Goal: Task Accomplishment & Management: Manage account settings

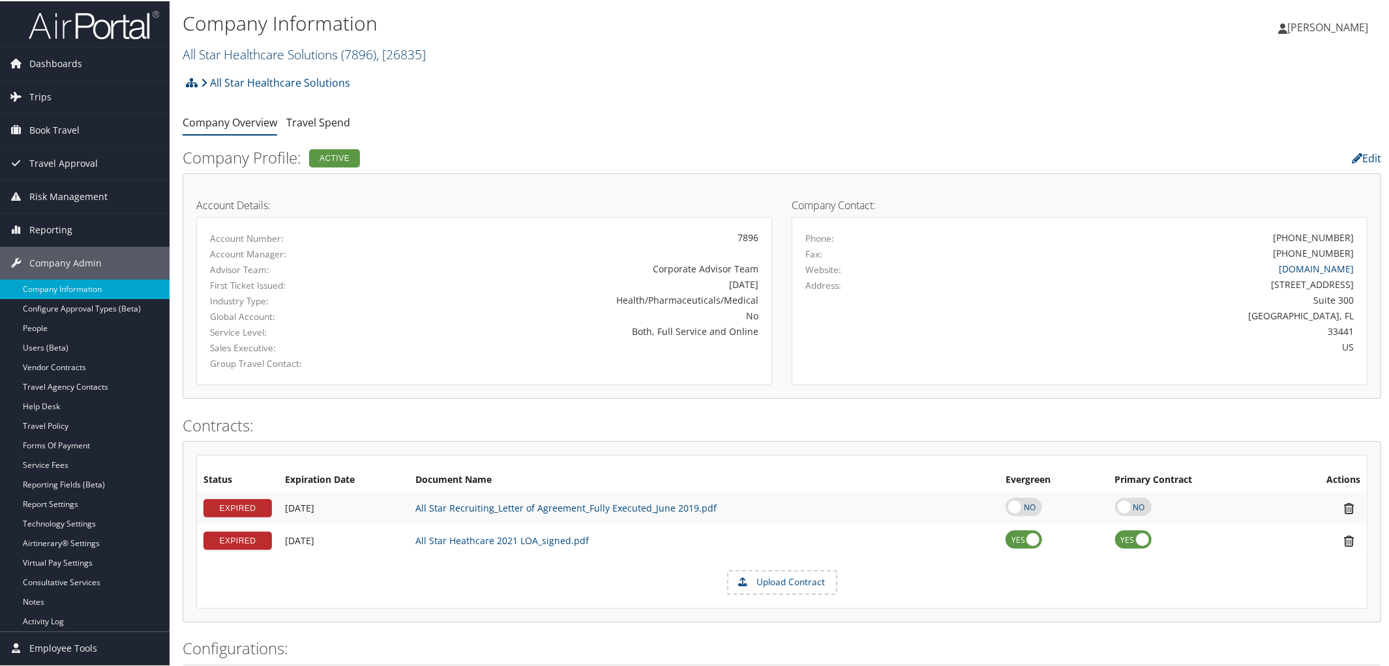
click at [273, 57] on link "All Star Healthcare Solutions ( 7896 ) , [ 26835 ]" at bounding box center [304, 53] width 243 height 18
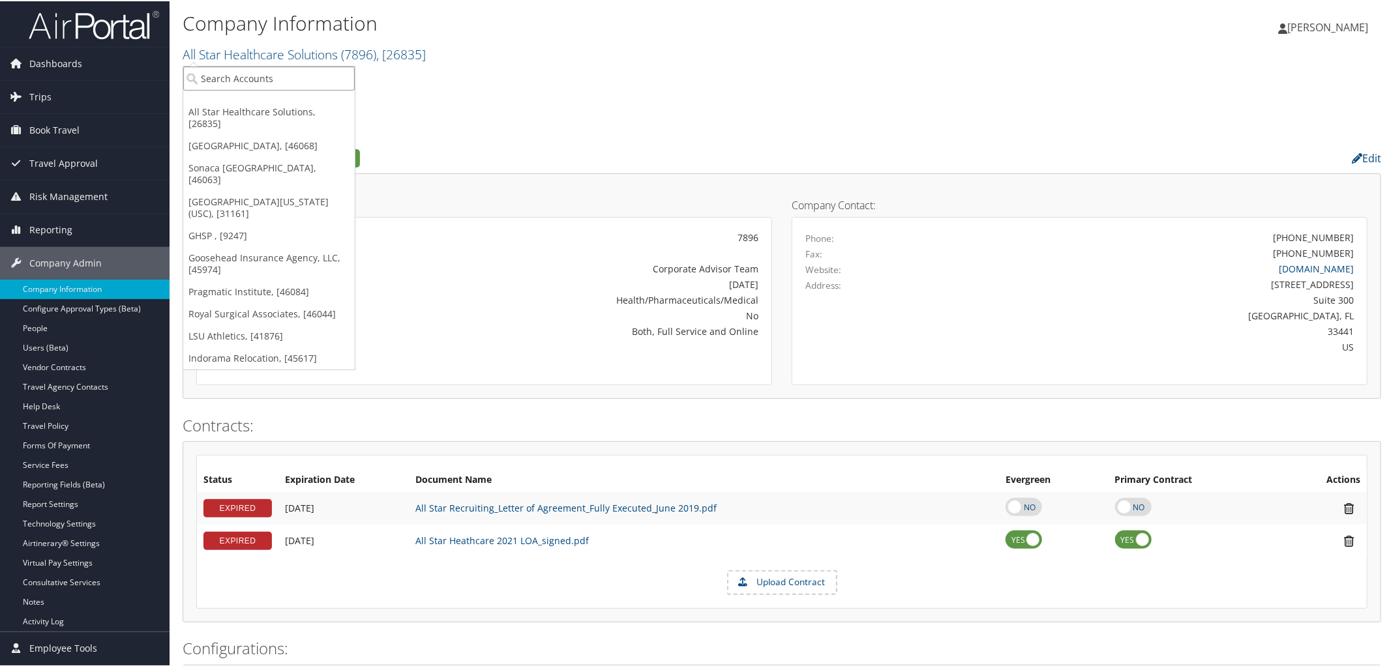
click at [272, 68] on input "search" at bounding box center [269, 77] width 172 height 24
type input "Nucor Gallatin"
click at [269, 104] on div "Nucor Gallatin Kentucky (302094), [46057]" at bounding box center [300, 101] width 248 height 12
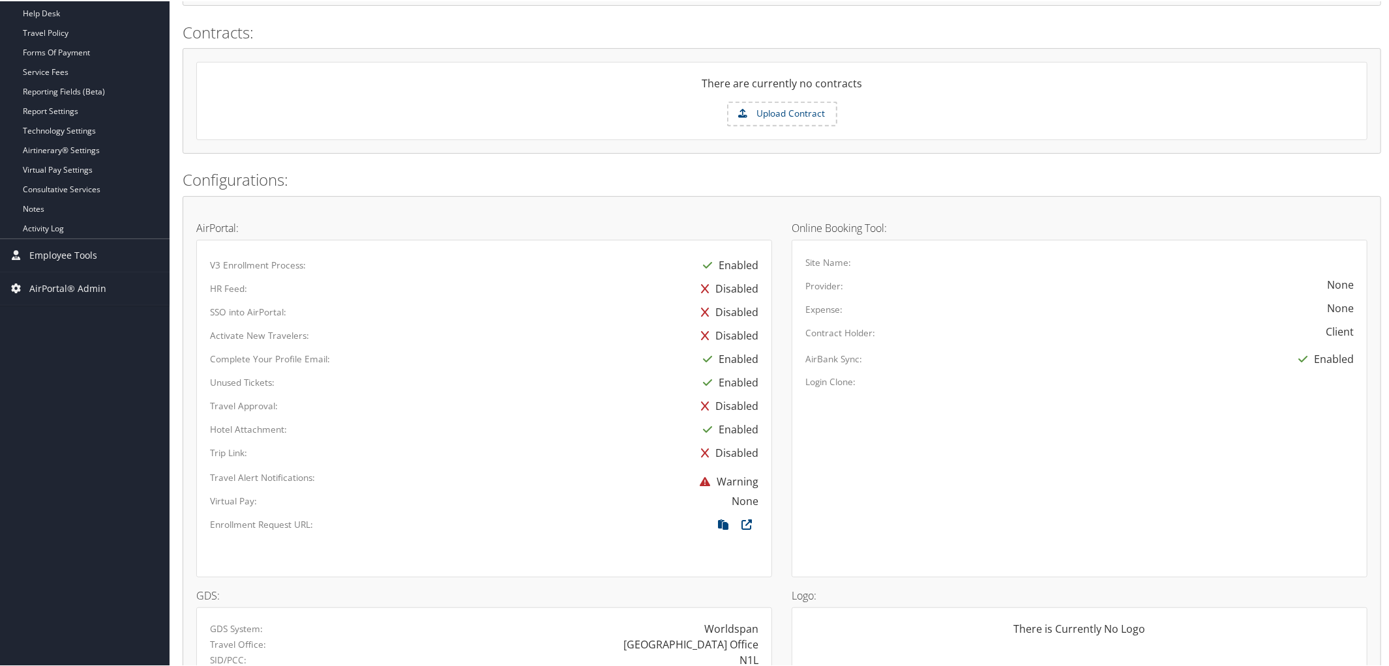
scroll to position [345, 0]
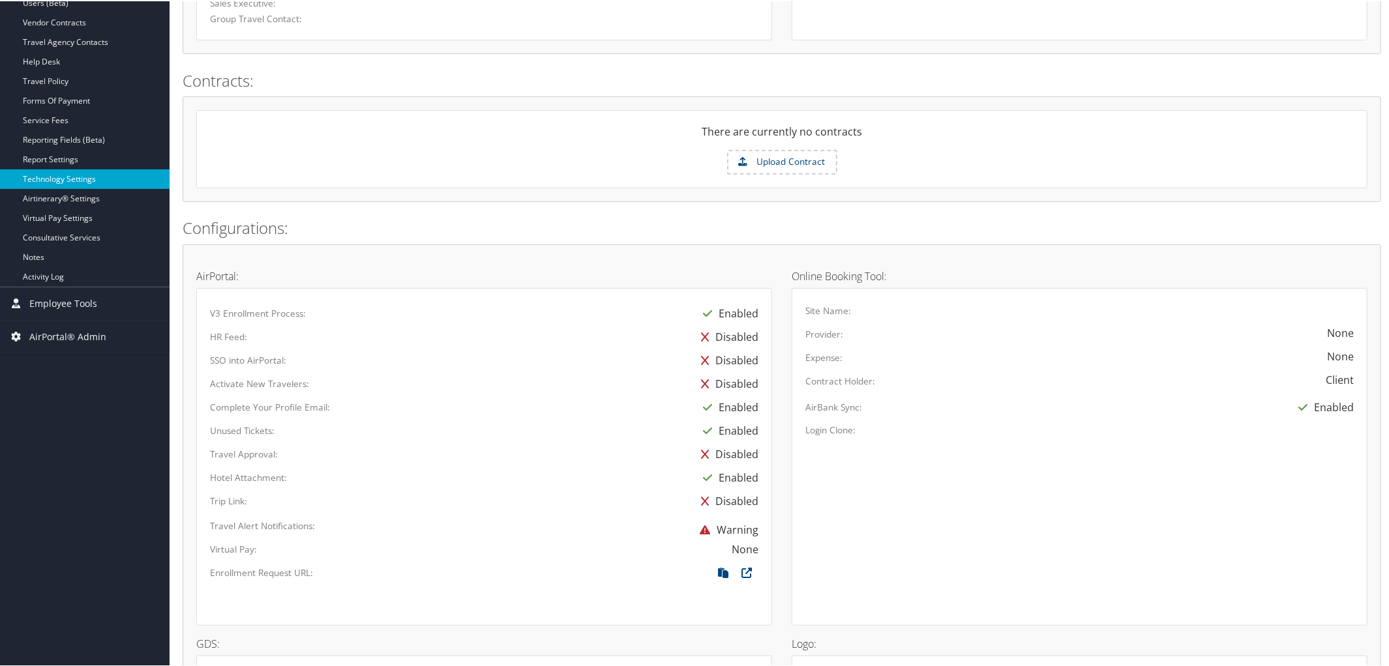
click at [65, 172] on link "Technology Settings" at bounding box center [85, 178] width 170 height 20
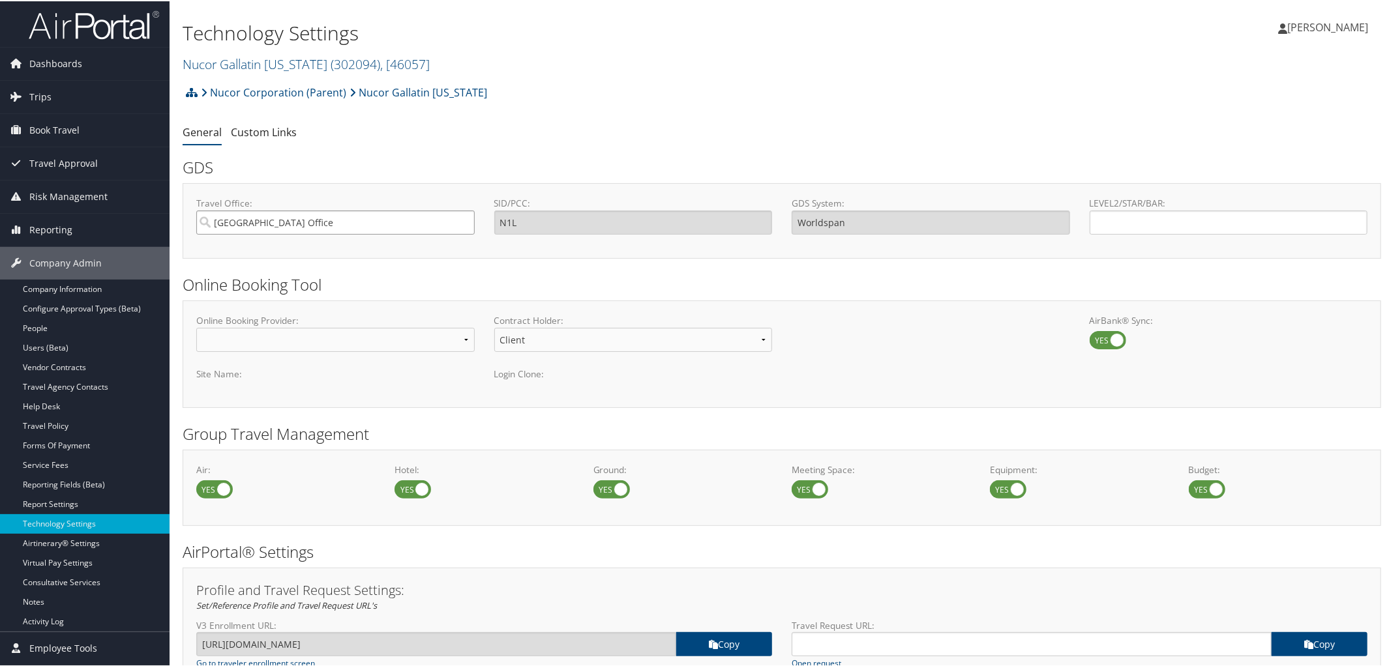
click at [314, 226] on input "Salt Lake City Office" at bounding box center [335, 221] width 278 height 24
type input "2N1L"
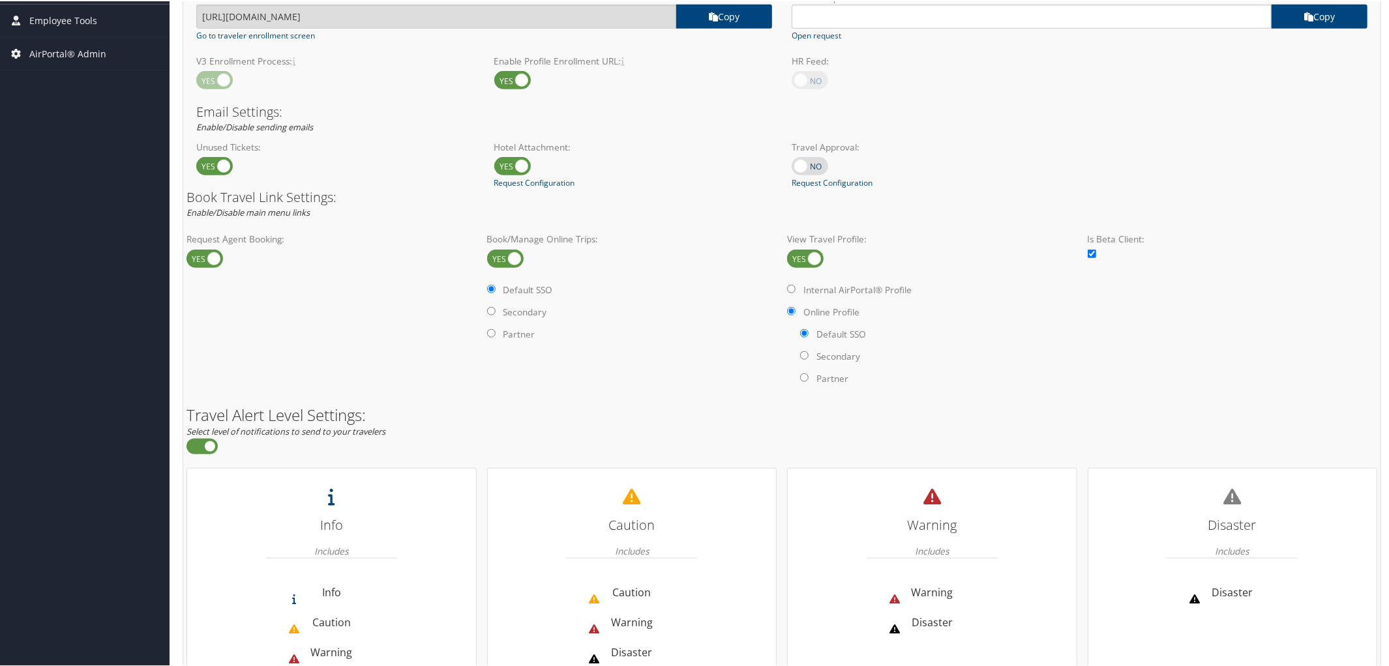
scroll to position [753, 0]
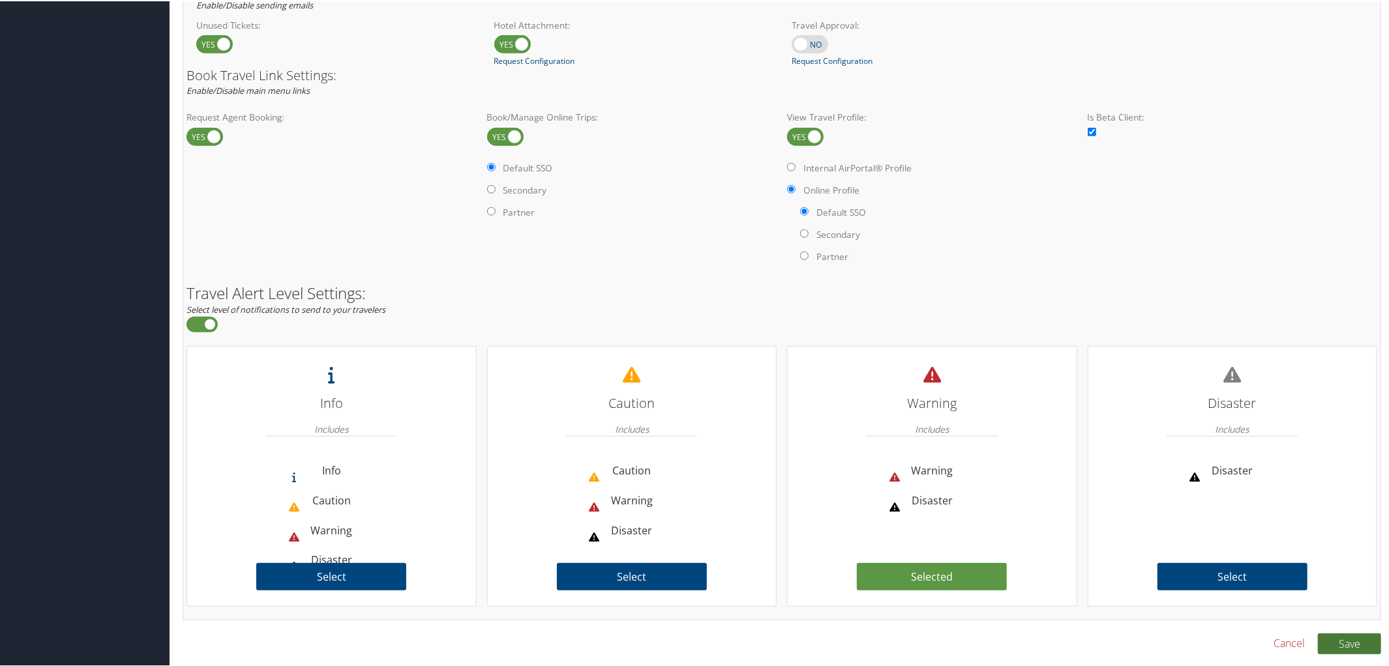
type input "NUCOR GALLATIN"
click at [1347, 640] on button "Save" at bounding box center [1349, 643] width 63 height 21
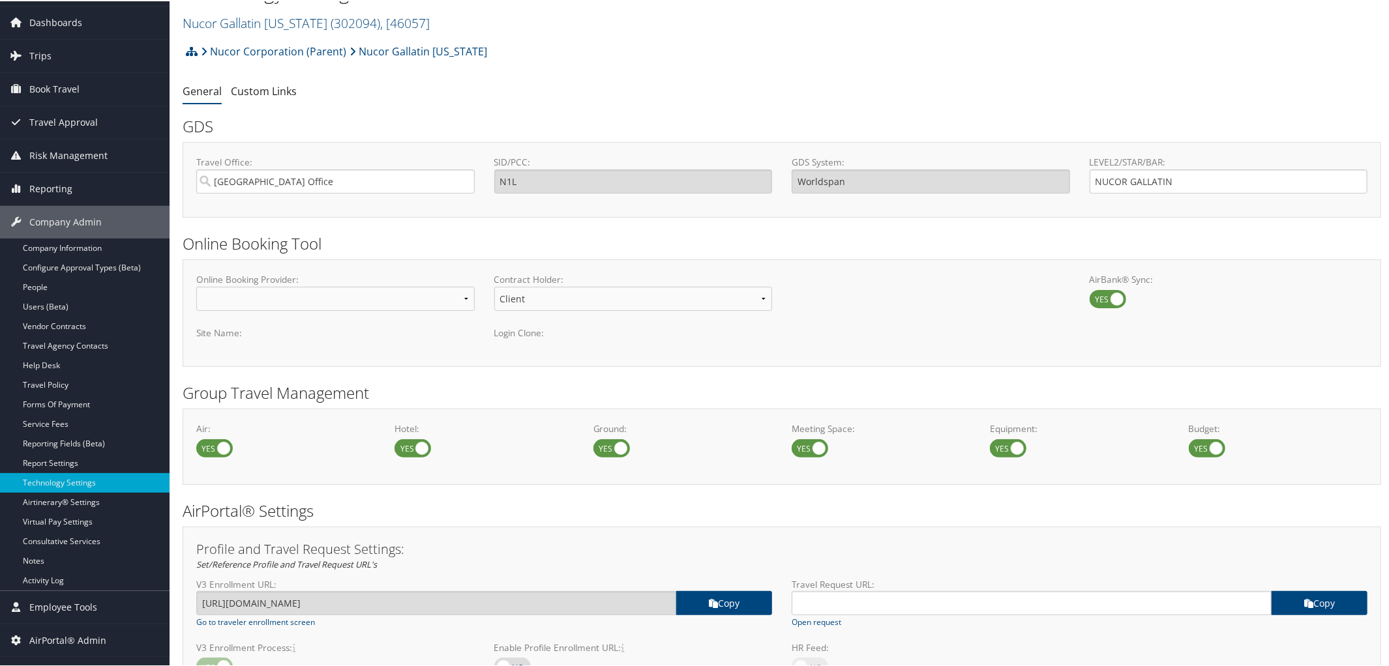
scroll to position [40, 0]
click at [71, 243] on link "Company Information" at bounding box center [85, 248] width 170 height 20
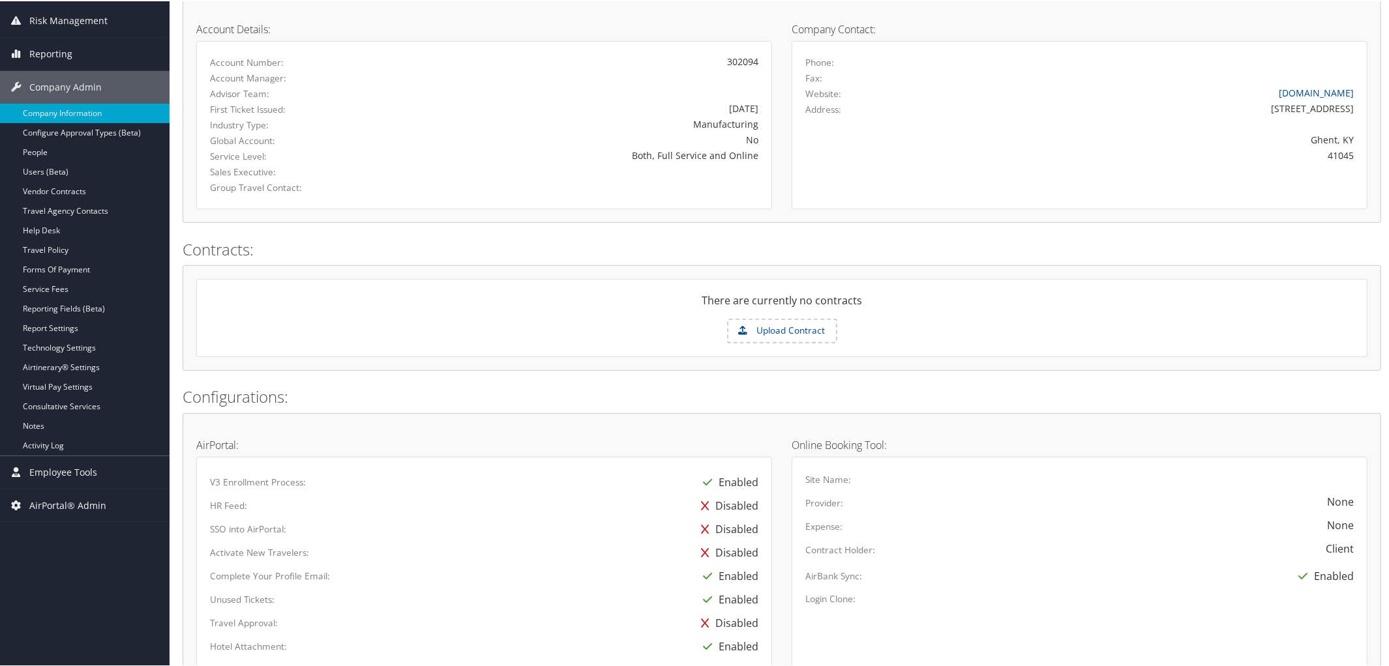
scroll to position [158, 0]
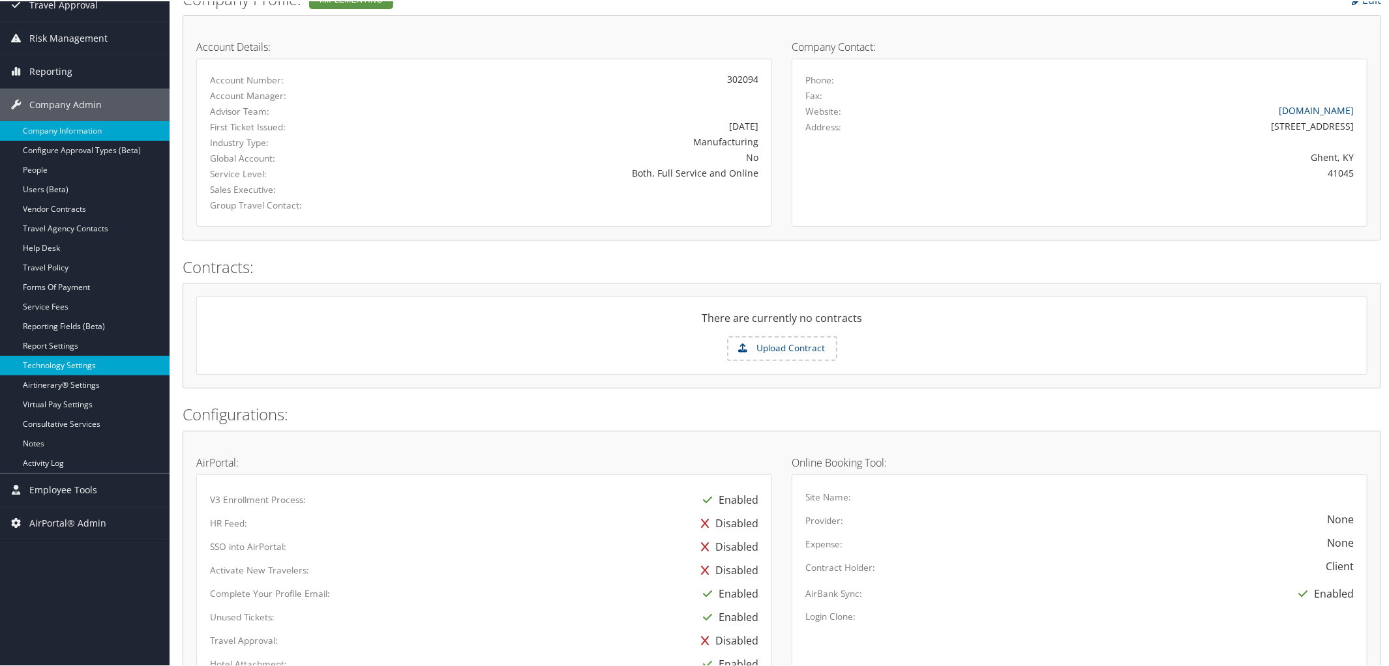
click at [61, 363] on link "Technology Settings" at bounding box center [85, 365] width 170 height 20
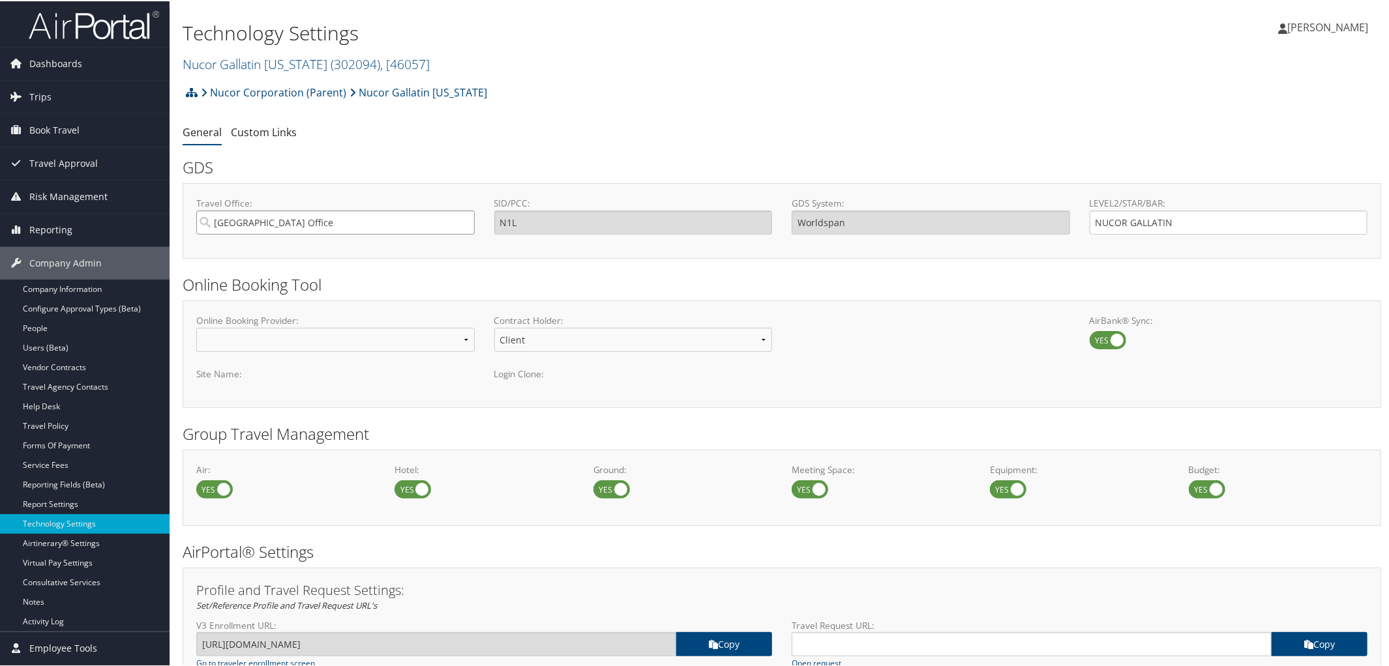
click at [400, 227] on input "Salt Lake City Office" at bounding box center [335, 221] width 278 height 24
click at [323, 247] on div "2N1L 2N1L – TP+ Office" at bounding box center [335, 245] width 272 height 13
type input "2N1L 2N1L – TP+ Office"
type input "2N1L"
type input "Travelport+"
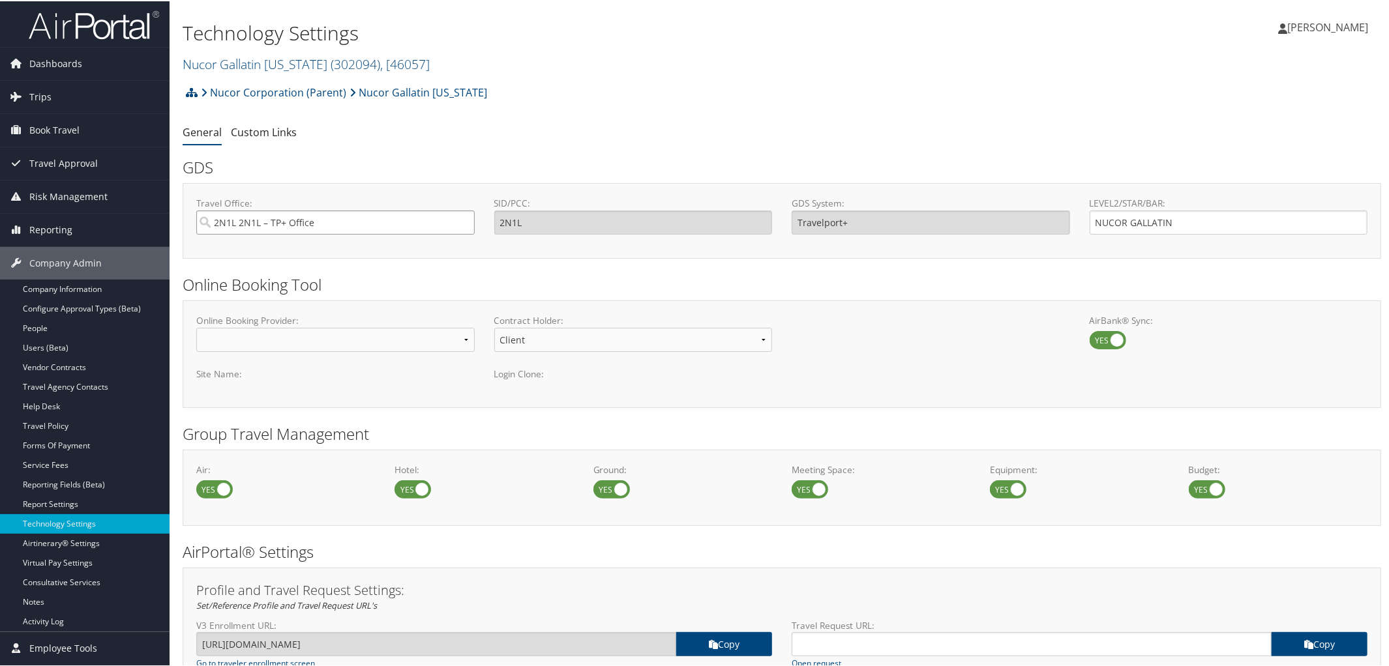
type input "2N1L 2N1L – TP+ Office"
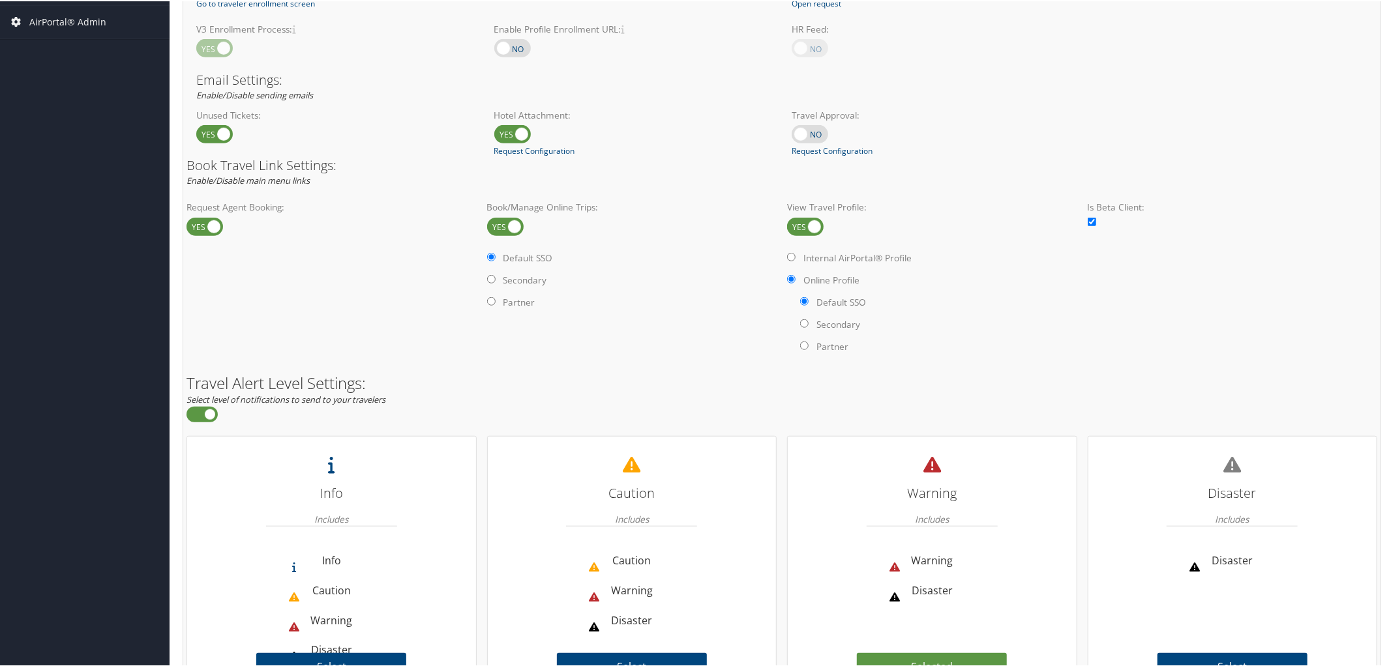
scroll to position [753, 0]
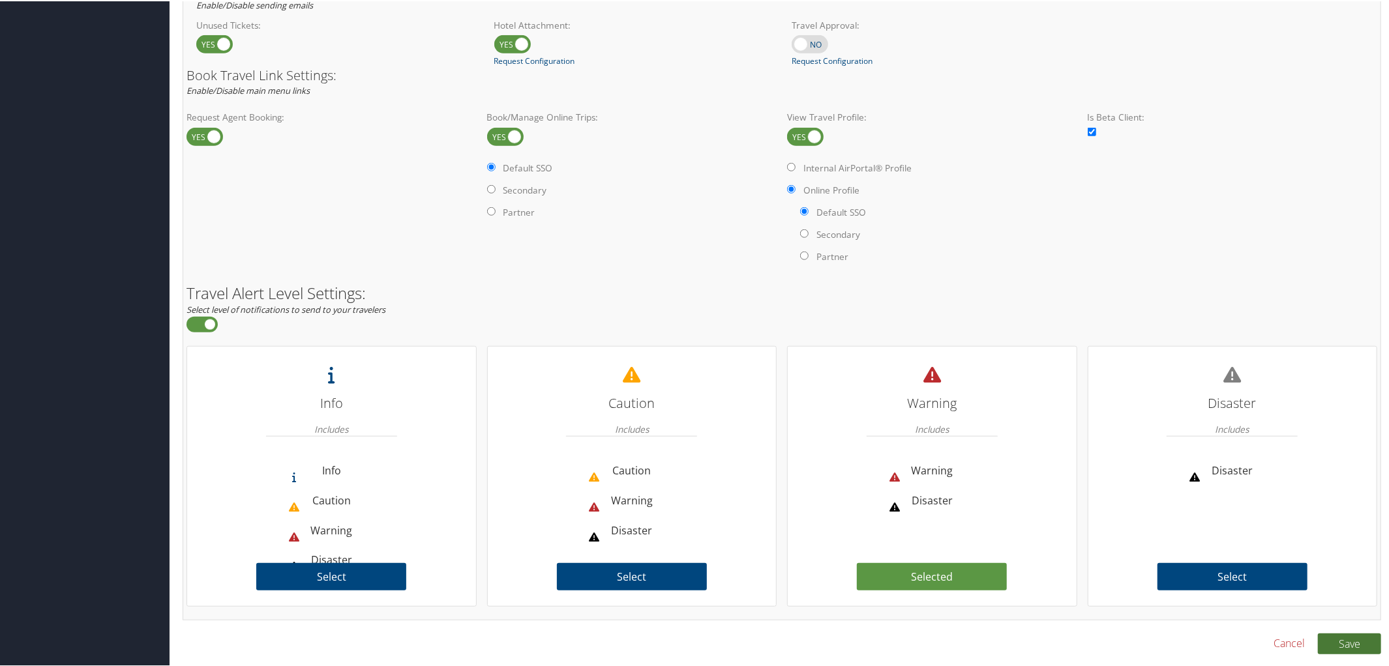
click at [1332, 648] on button "Save" at bounding box center [1349, 643] width 63 height 21
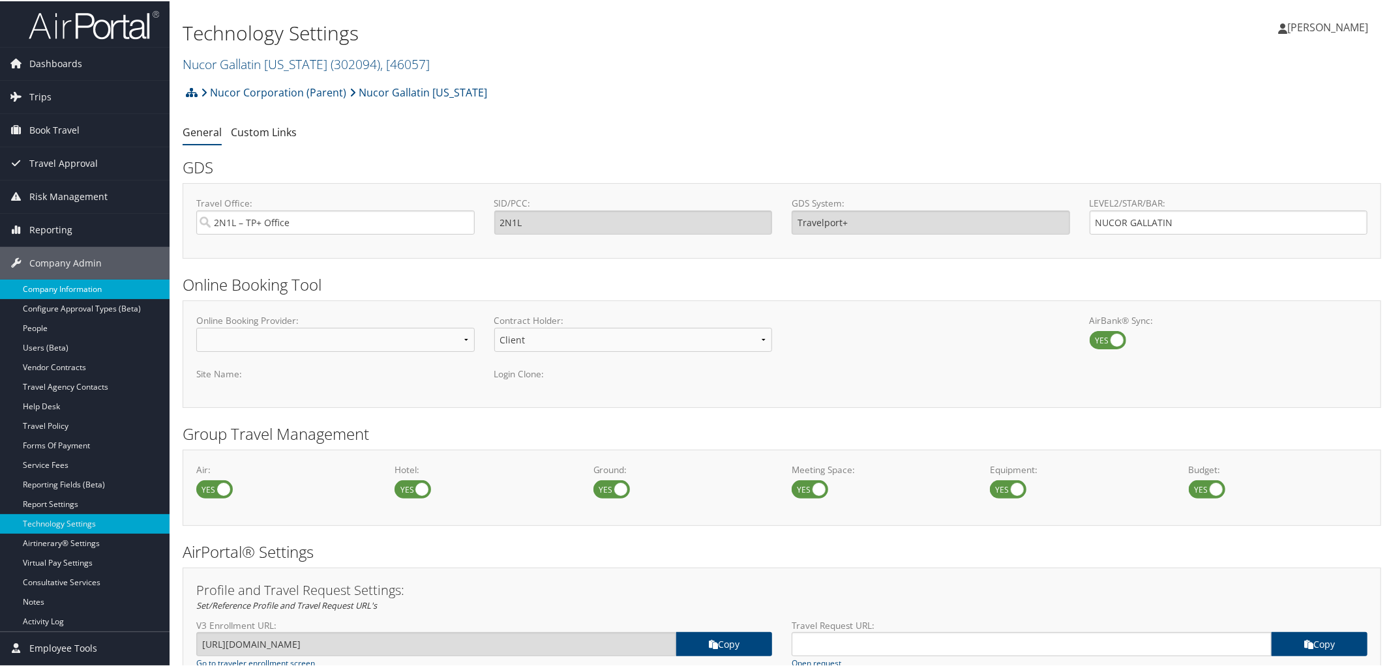
click at [57, 292] on link "Company Information" at bounding box center [85, 288] width 170 height 20
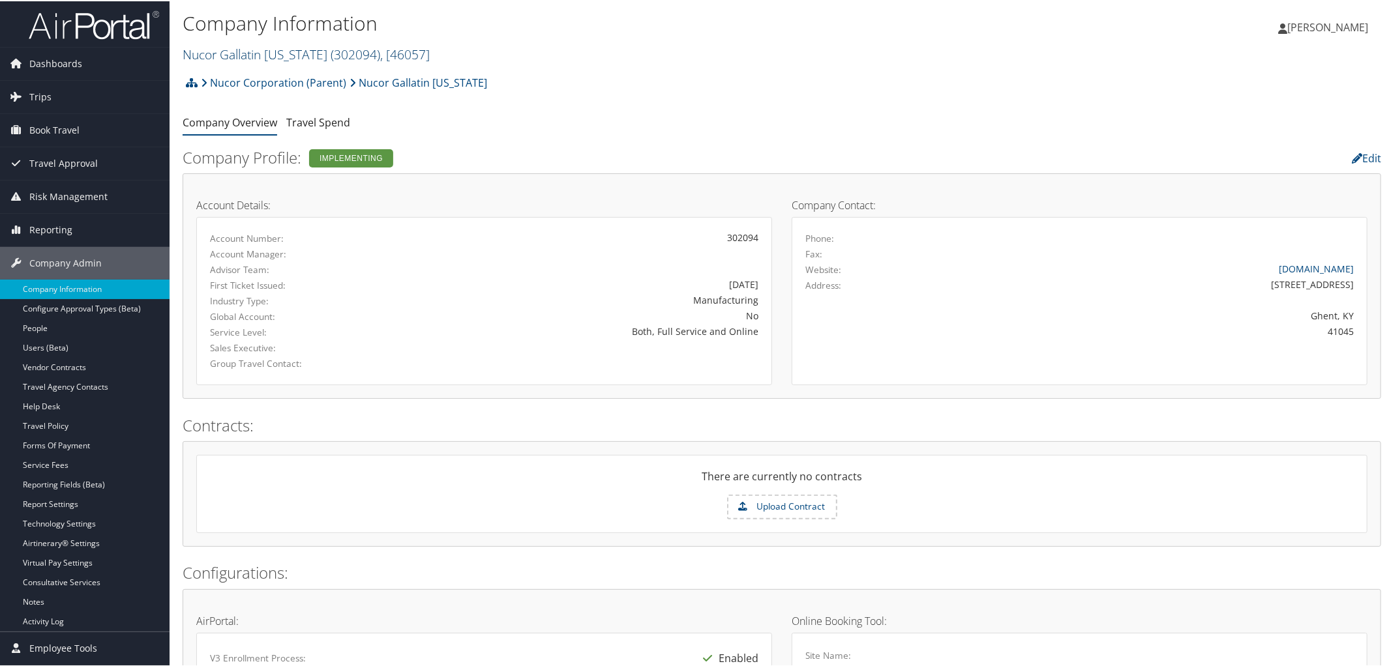
click at [271, 51] on link "Nucor Gallatin Kentucky ( 302094 ) , [ 46057 ]" at bounding box center [306, 53] width 247 height 18
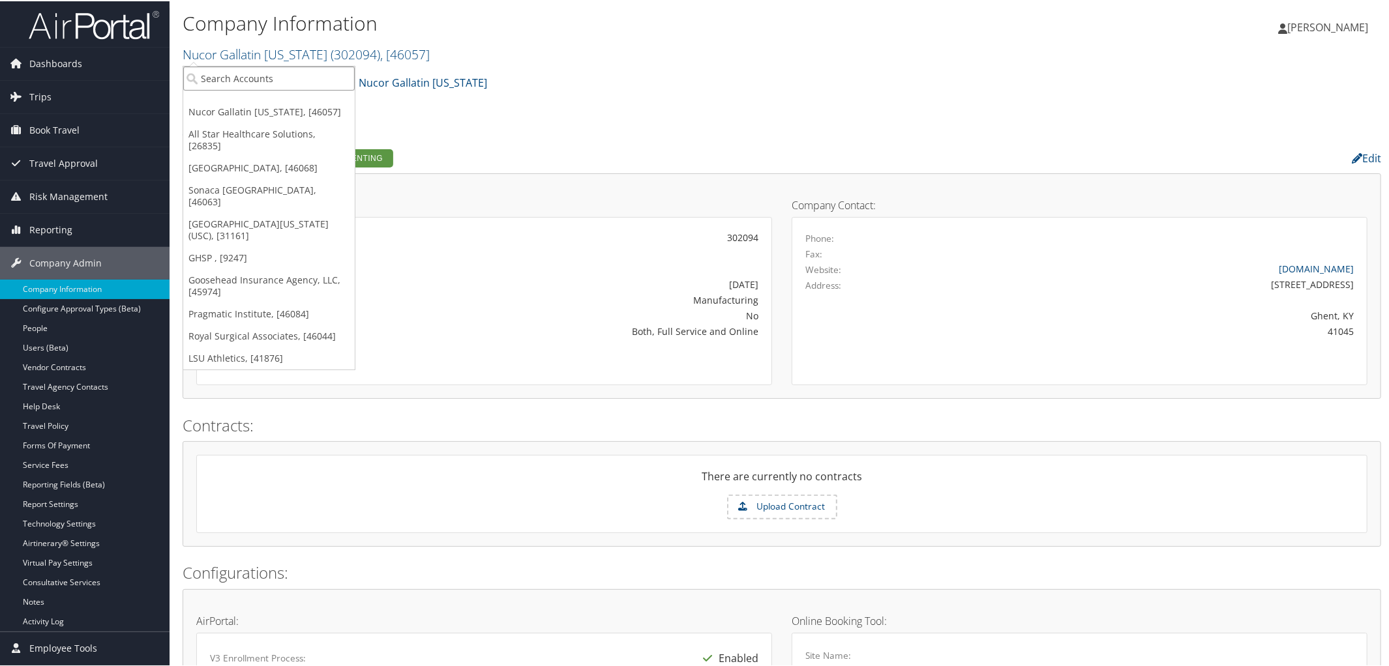
click at [267, 71] on input "search" at bounding box center [269, 77] width 172 height 24
type input "Huntsman"
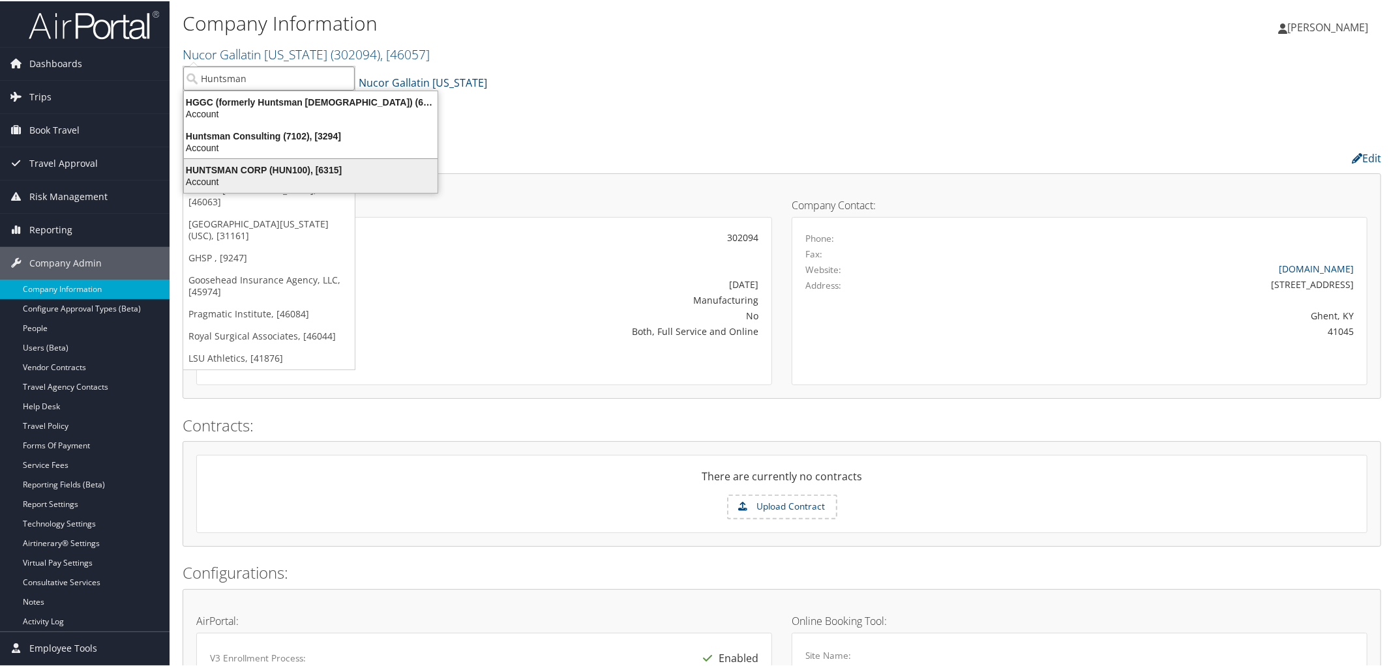
click at [260, 165] on div "HUNTSMAN CORP (HUN100), [6315]" at bounding box center [310, 169] width 269 height 12
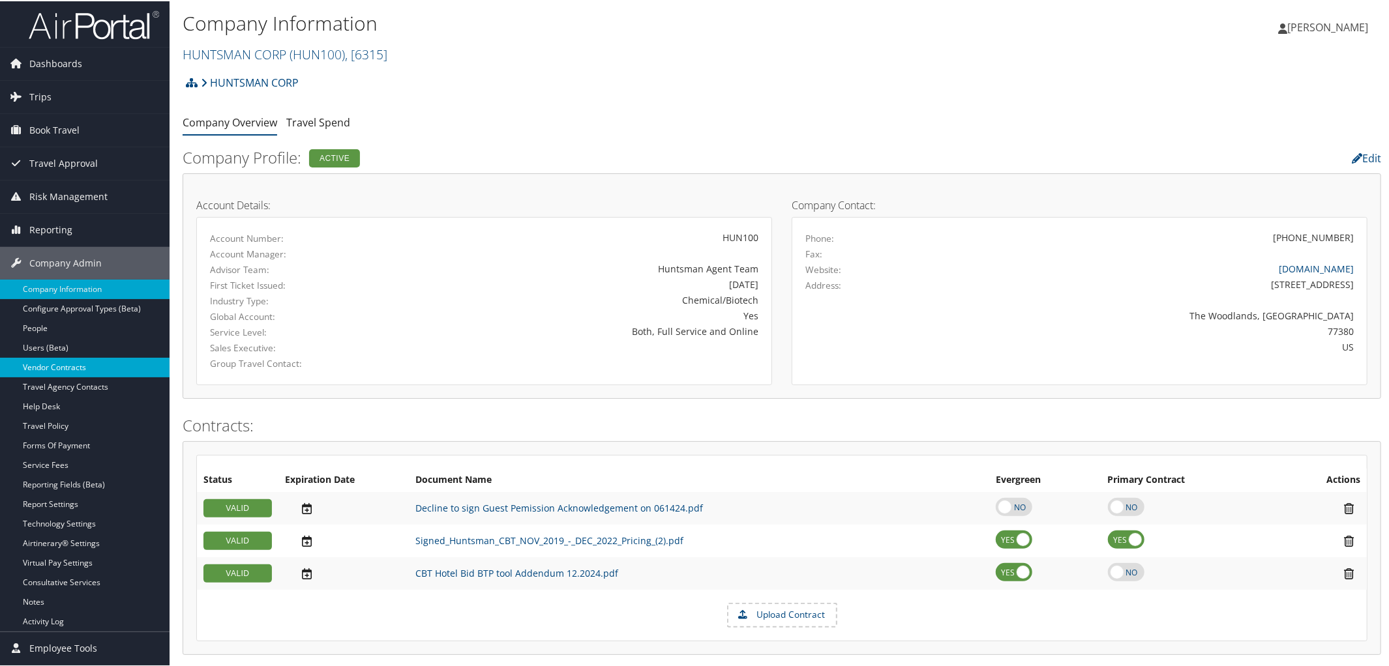
click at [67, 368] on link "Vendor Contracts" at bounding box center [85, 367] width 170 height 20
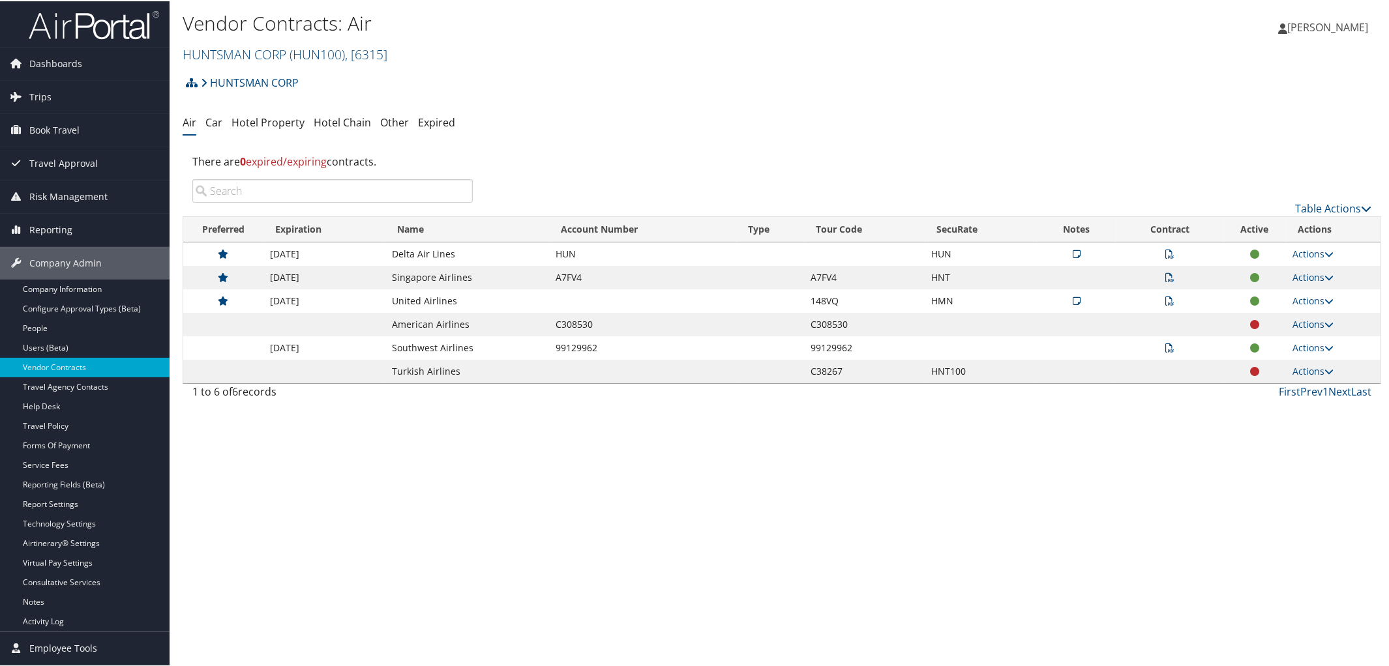
click at [67, 368] on link "Vendor Contracts" at bounding box center [85, 367] width 170 height 20
click at [264, 122] on link "Hotel Property" at bounding box center [268, 121] width 73 height 14
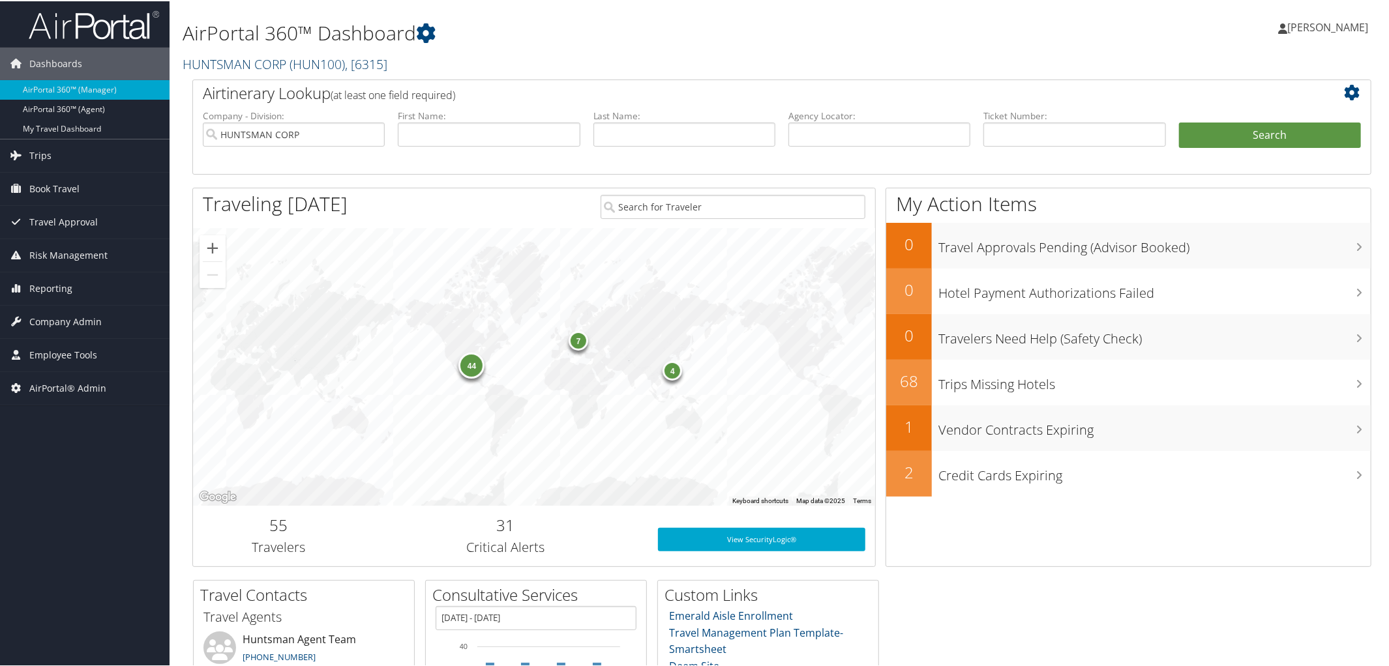
click at [267, 61] on link "HUNTSMAN CORP ( HUN100 ) , [ 6315 ]" at bounding box center [285, 63] width 205 height 18
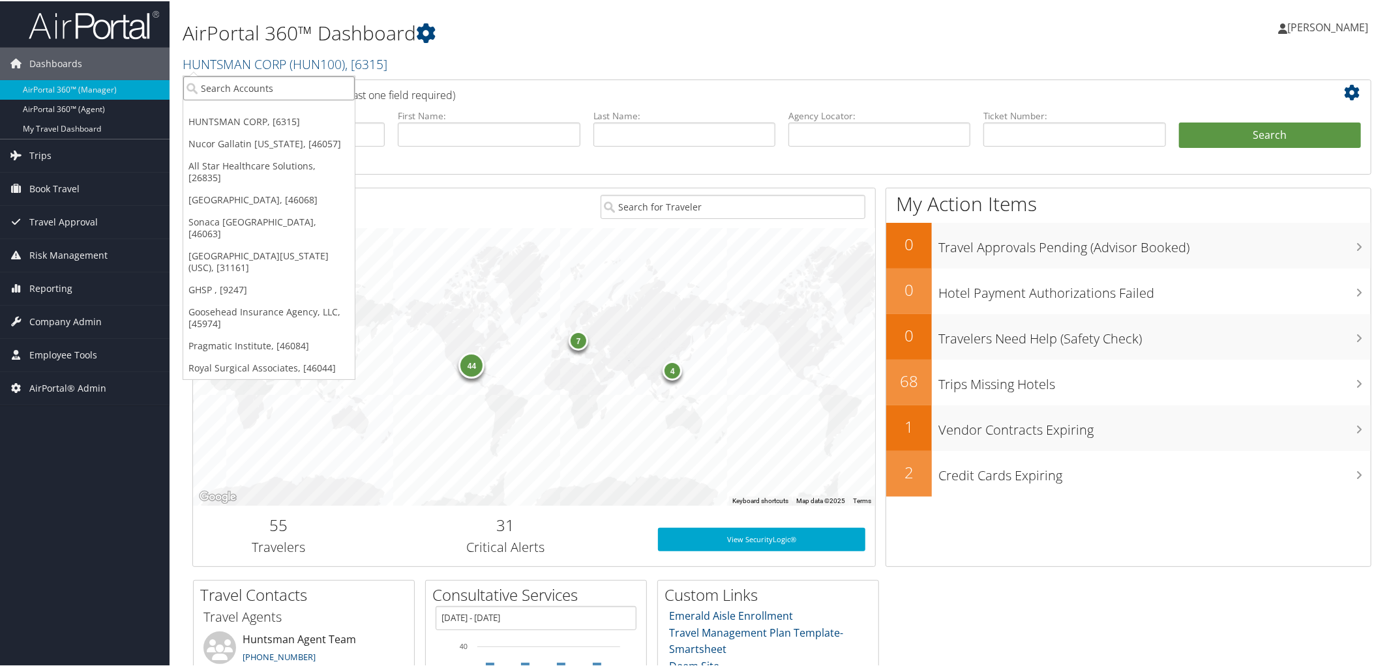
click at [267, 79] on input "search" at bounding box center [269, 87] width 172 height 24
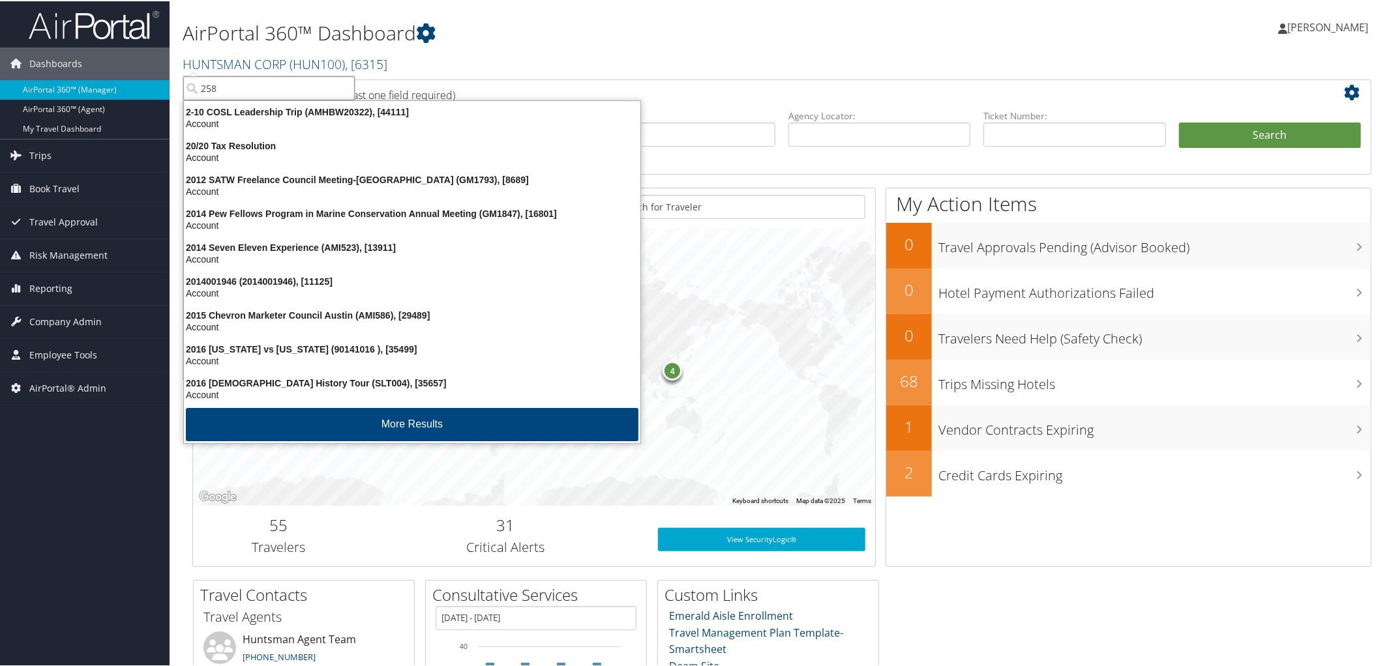
type input "2580"
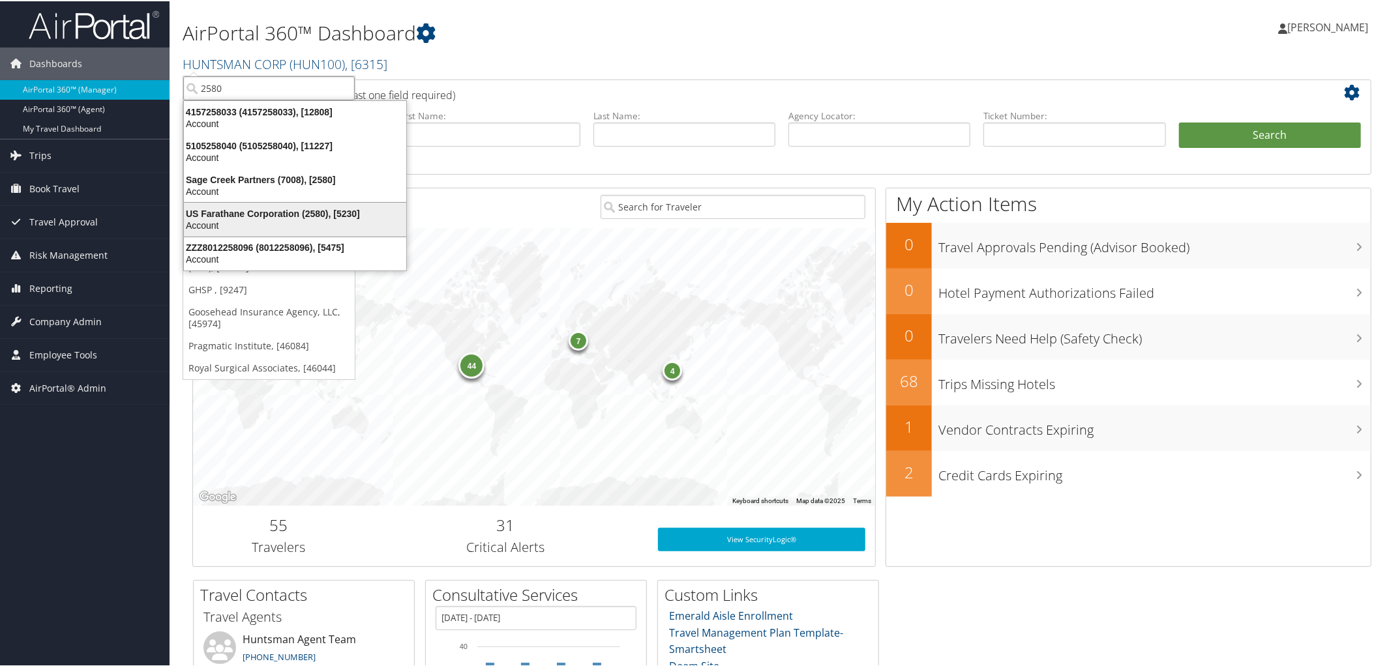
click at [270, 207] on div "US Farathane Corporation (2580), [5230]" at bounding box center [295, 213] width 238 height 12
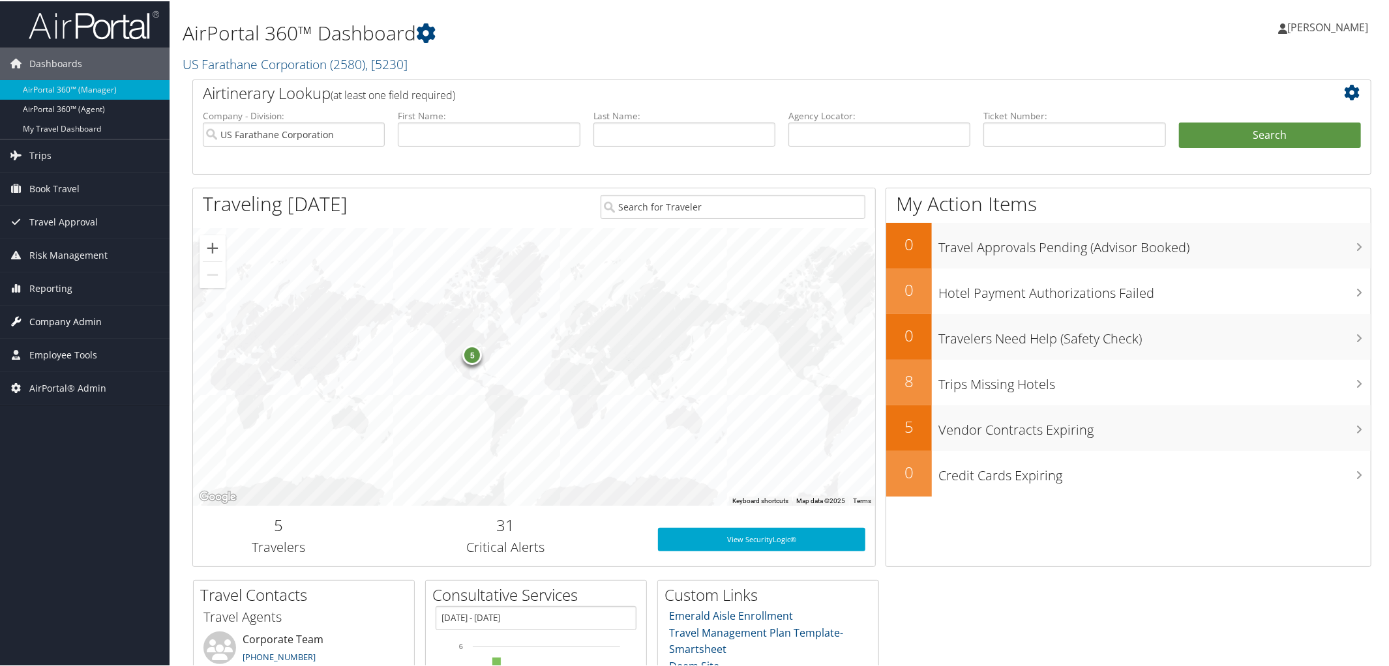
click at [72, 318] on span "Company Admin" at bounding box center [65, 321] width 72 height 33
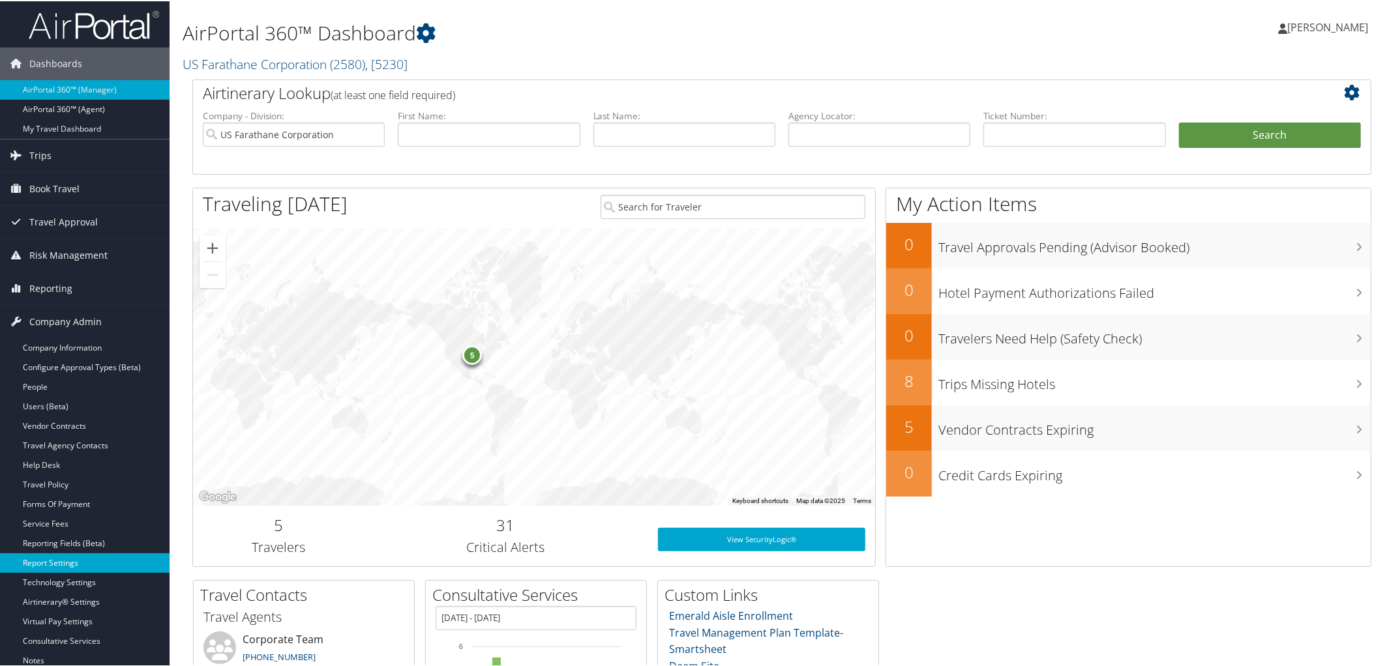
click at [72, 567] on link "Report Settings" at bounding box center [85, 562] width 170 height 20
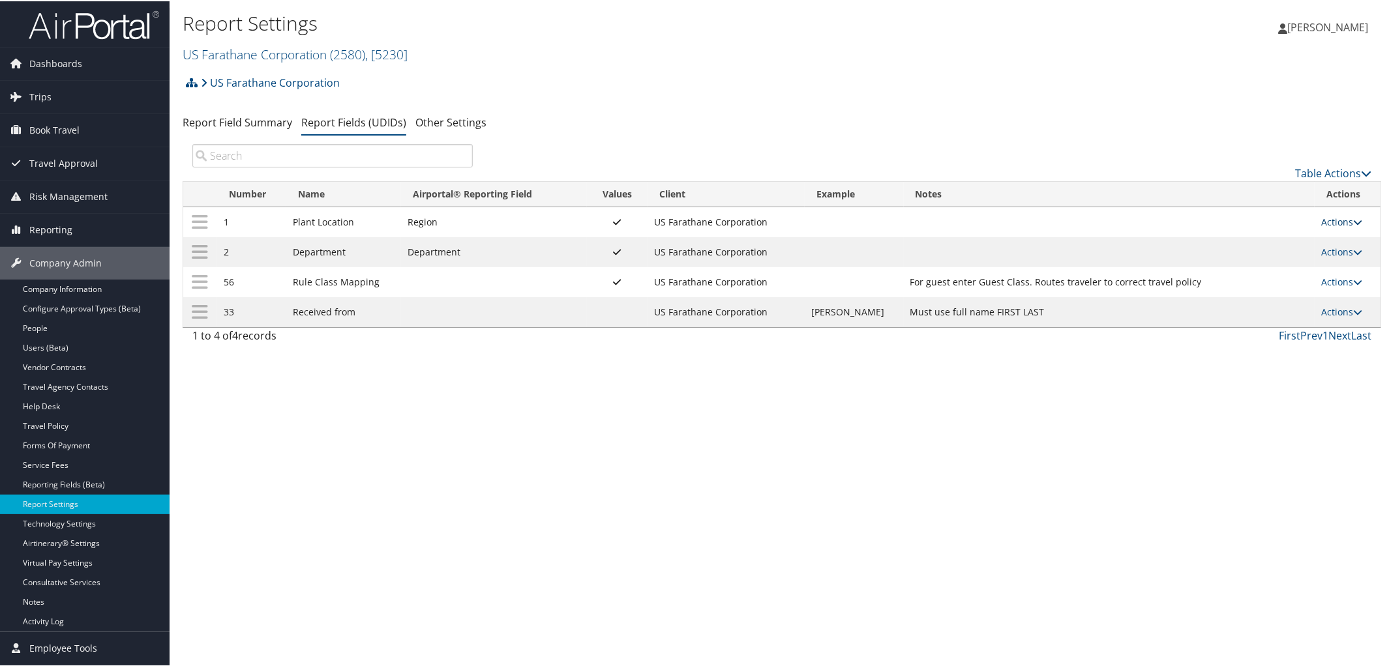
click at [1354, 220] on icon at bounding box center [1357, 221] width 9 height 9
click at [1296, 241] on link "Update Report Field Values" at bounding box center [1285, 241] width 141 height 22
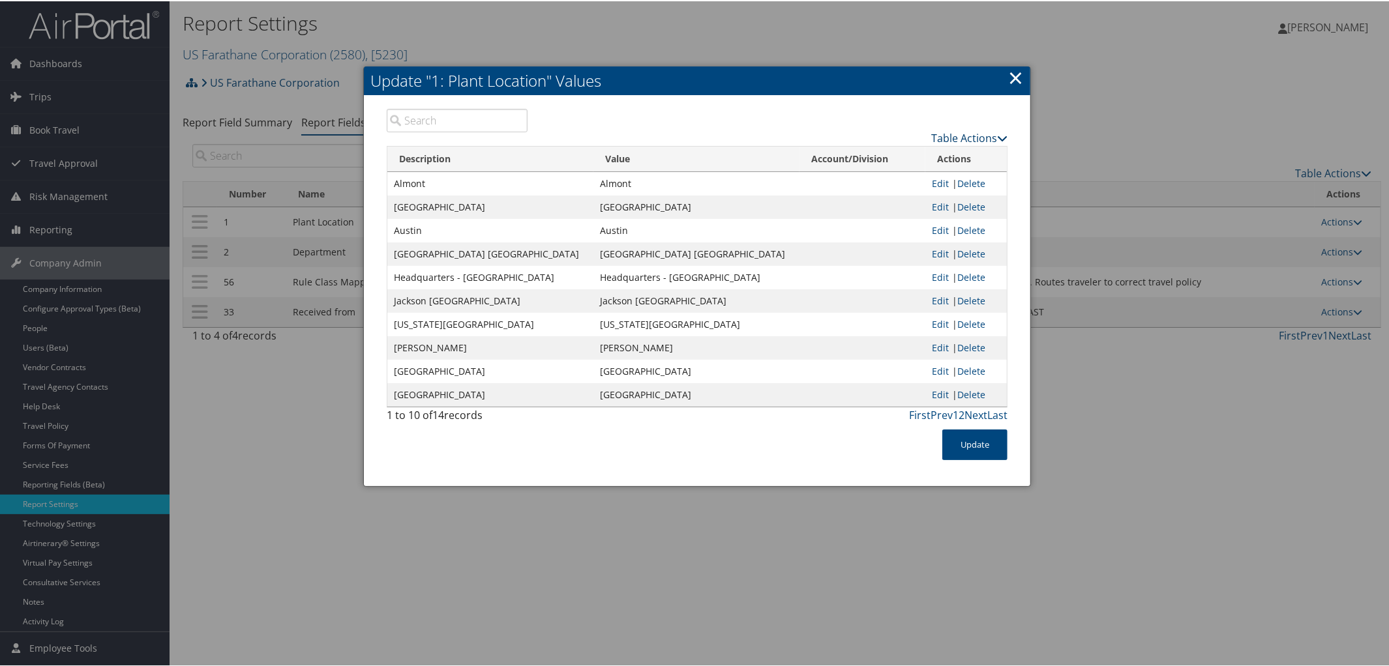
click at [1002, 132] on icon at bounding box center [1002, 137] width 10 height 10
click at [882, 203] on link "Page Length" at bounding box center [919, 201] width 172 height 22
click at [857, 180] on link "25" at bounding box center [919, 180] width 172 height 22
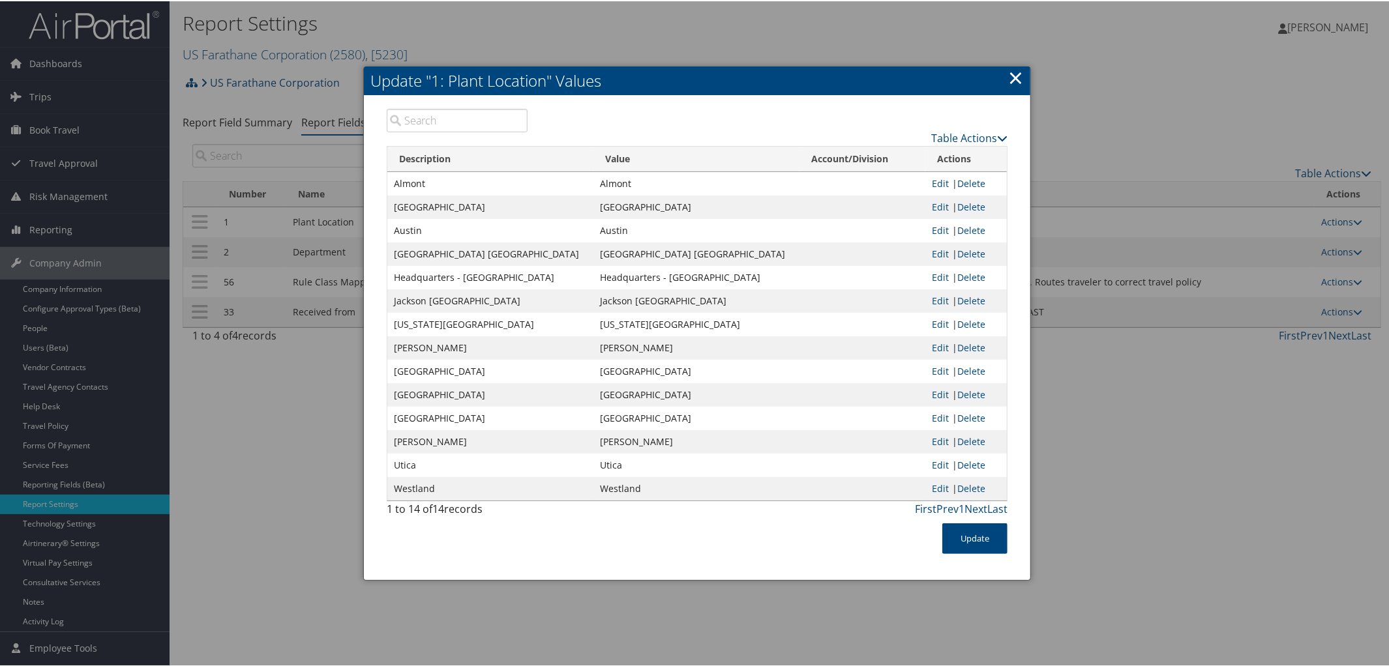
click at [1011, 77] on link "×" at bounding box center [1015, 76] width 15 height 26
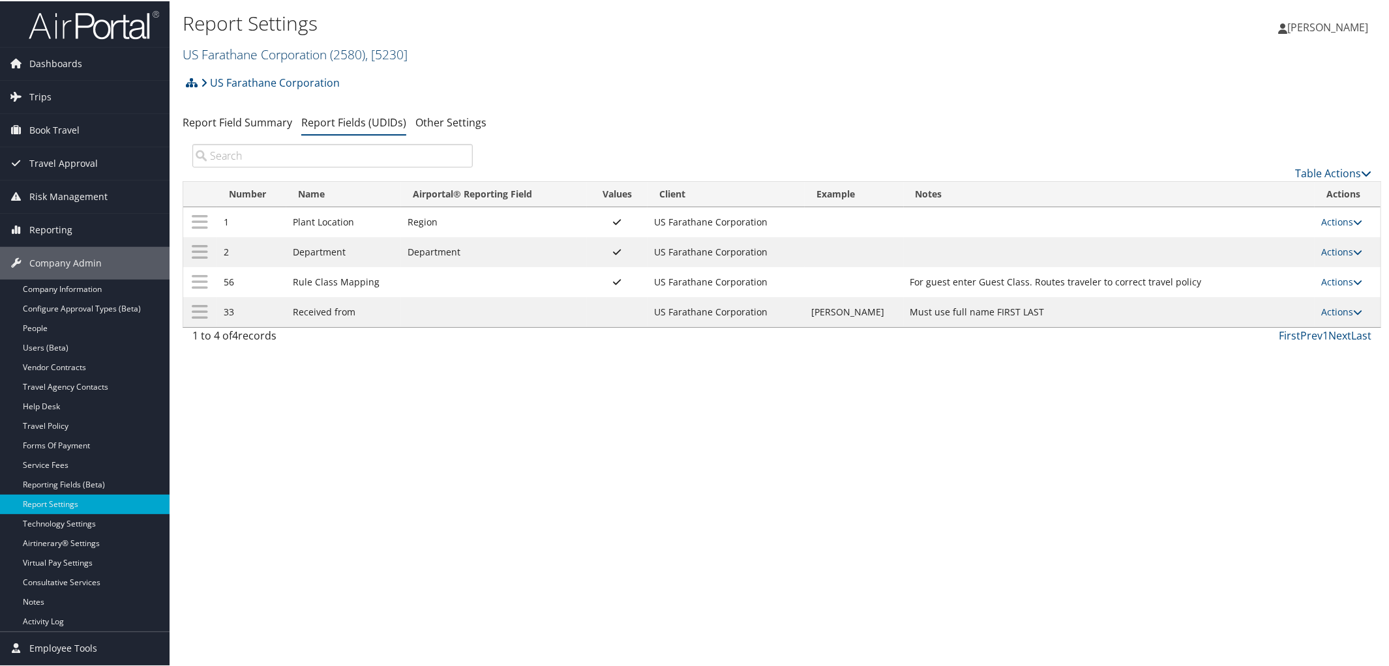
click at [261, 52] on link "US Farathane Corporation ( 2580 ) , [ 5230 ]" at bounding box center [295, 53] width 225 height 18
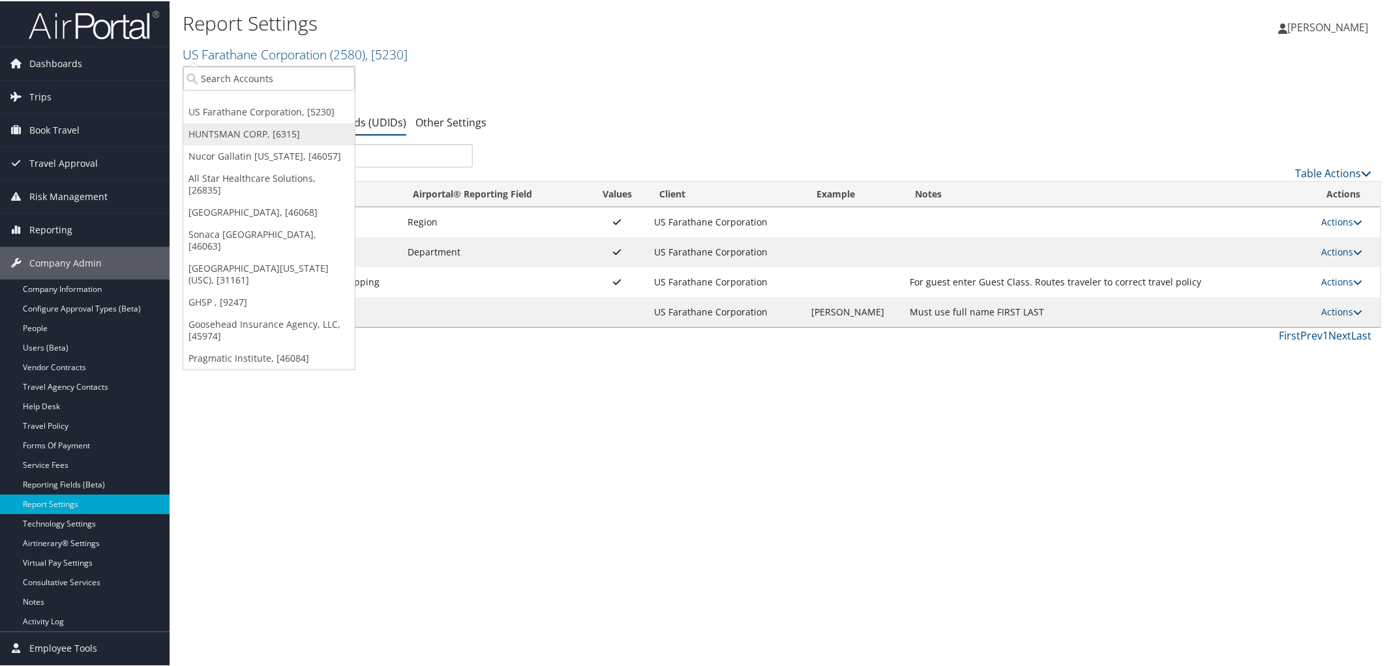
click at [249, 128] on link "HUNTSMAN CORP, [6315]" at bounding box center [269, 133] width 172 height 22
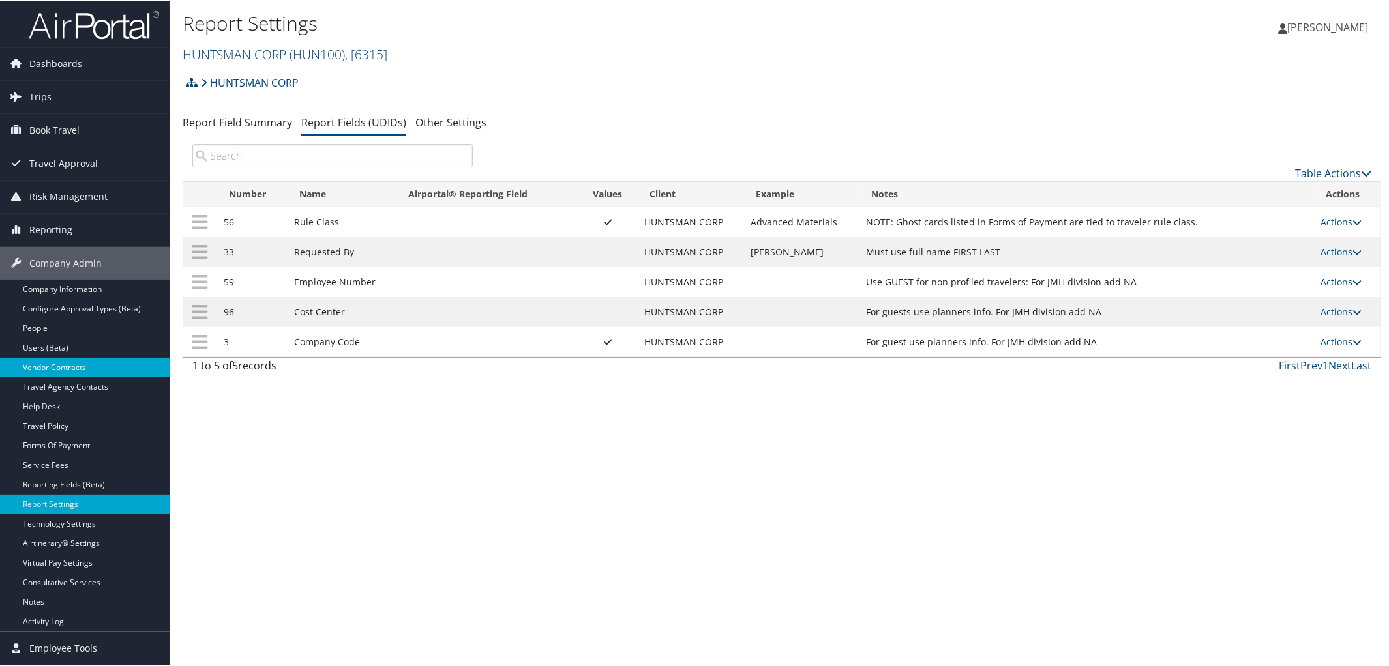
click at [56, 363] on link "Vendor Contracts" at bounding box center [85, 367] width 170 height 20
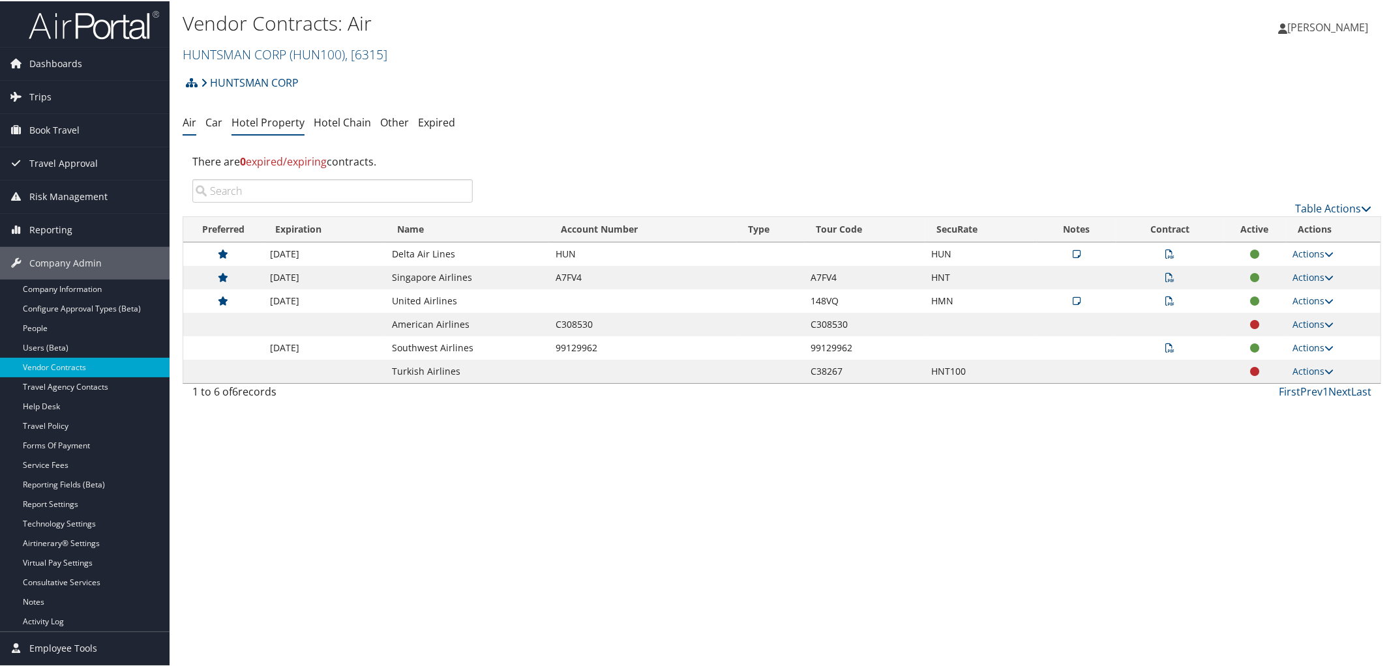
click at [283, 120] on link "Hotel Property" at bounding box center [268, 121] width 73 height 14
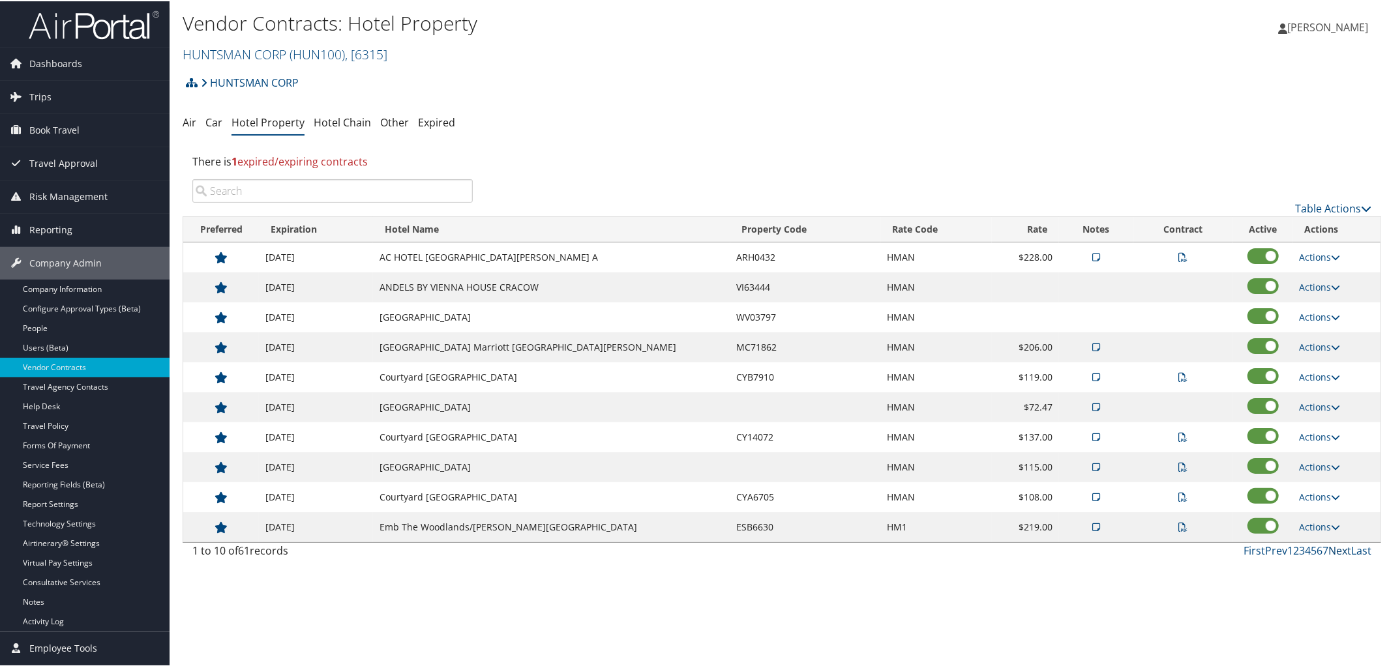
click at [1338, 550] on link "Next" at bounding box center [1339, 550] width 23 height 14
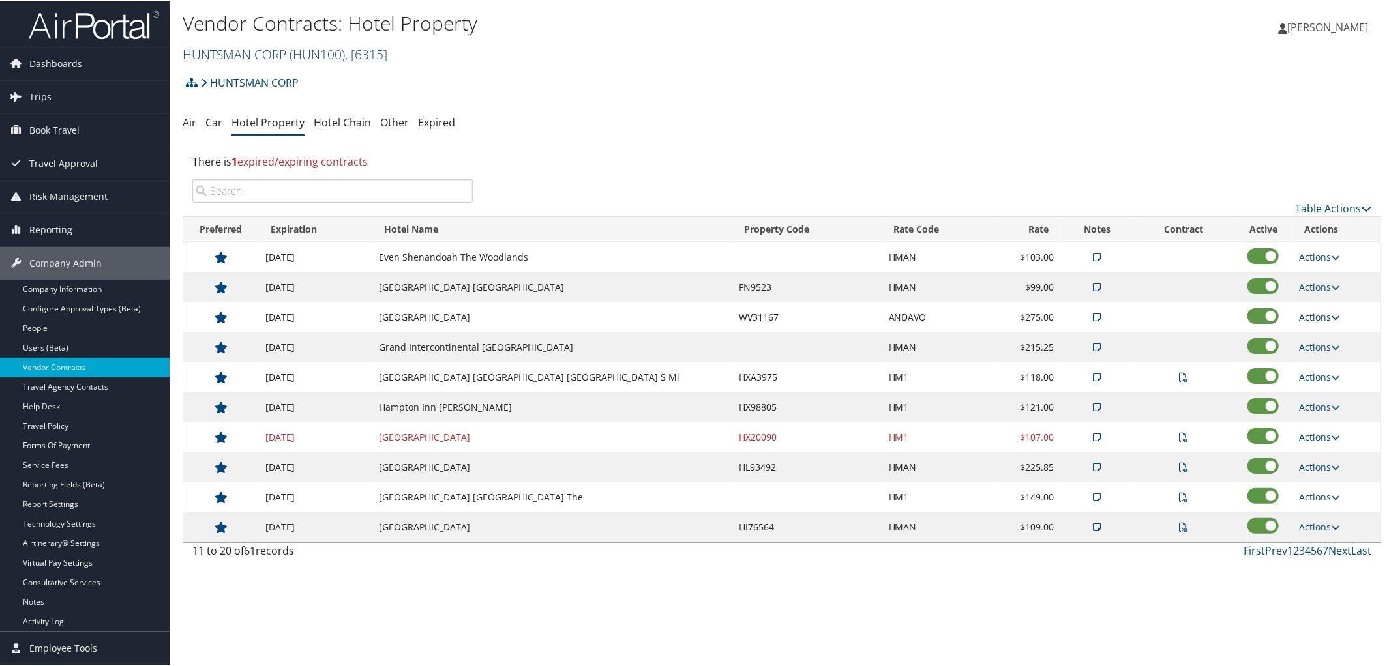
click at [1323, 321] on link "Actions" at bounding box center [1320, 316] width 41 height 12
click at [1319, 350] on link "Edit" at bounding box center [1328, 359] width 70 height 22
select select "NLRA"
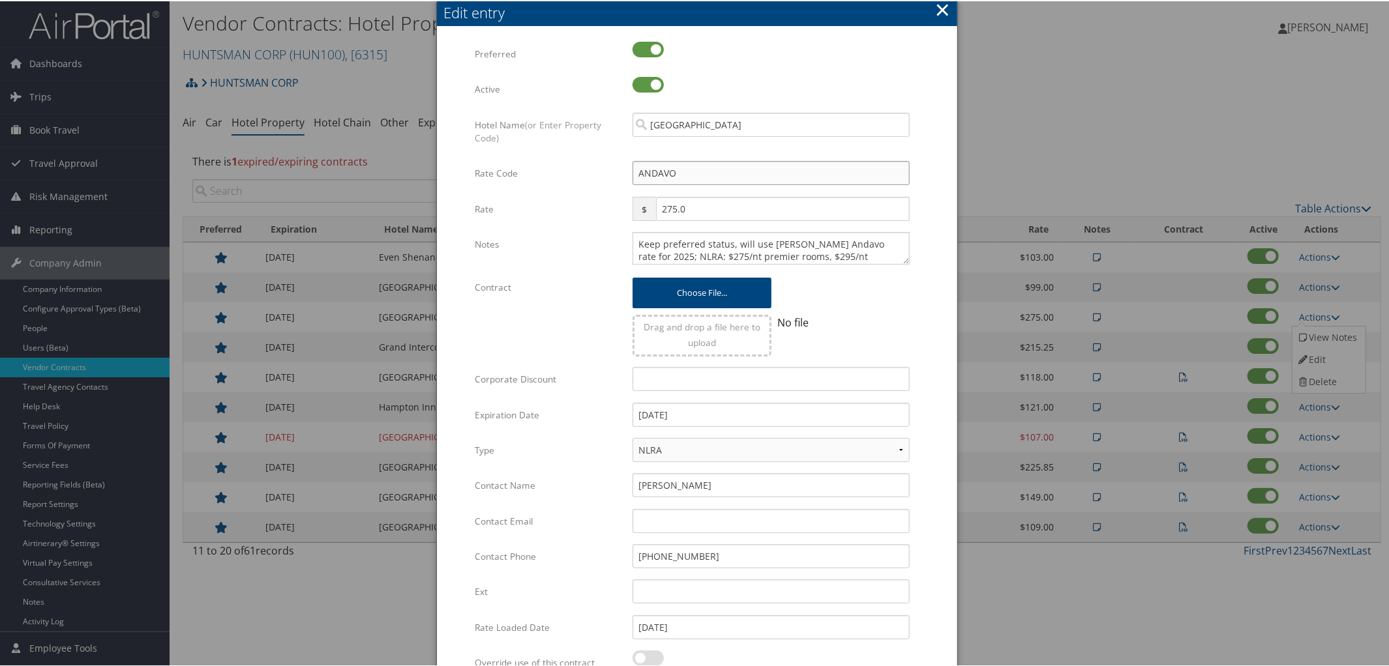
drag, startPoint x: 689, startPoint y: 165, endPoint x: 556, endPoint y: 171, distance: 132.5
click at [556, 171] on div "Rate Code ANDAVO Multiple values The selected items contain different values fo…" at bounding box center [697, 177] width 445 height 35
type input "H"
checkbox input "true"
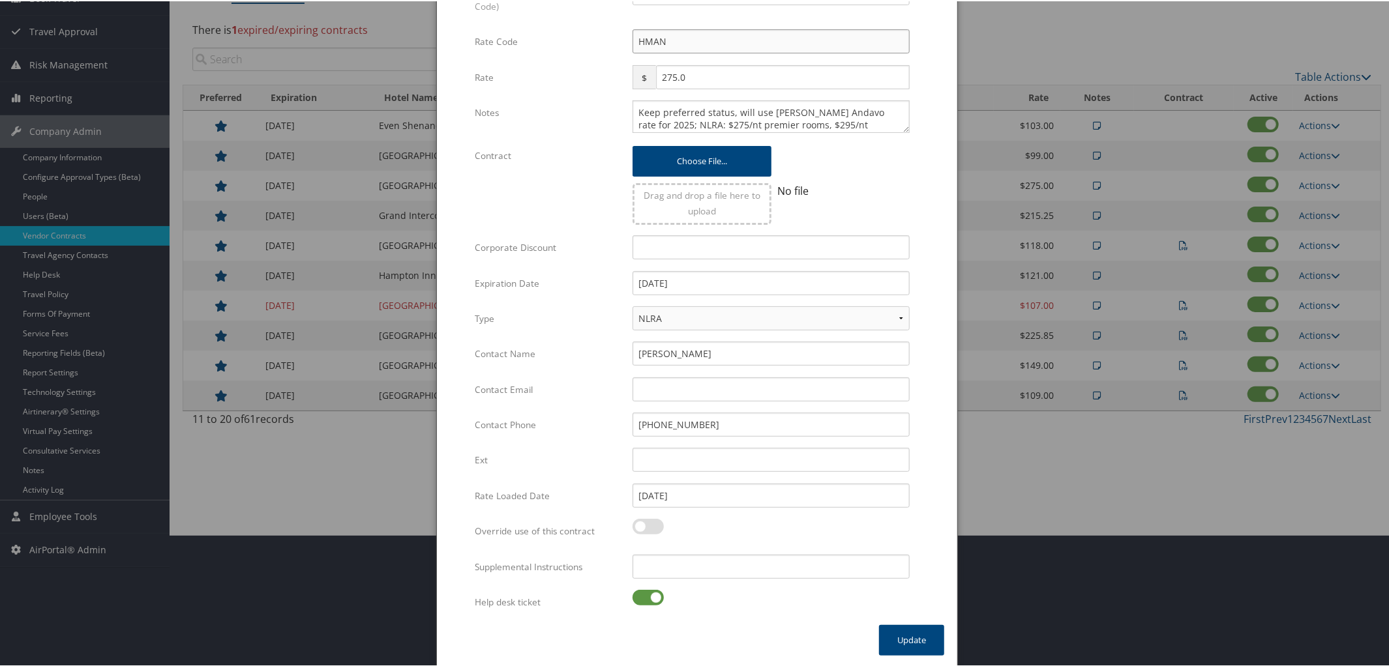
type input "HMAN"
click at [634, 593] on label at bounding box center [648, 597] width 31 height 16
click at [639, 595] on input "checkbox" at bounding box center [643, 599] width 8 height 8
checkbox input "false"
click at [927, 635] on button "Update" at bounding box center [911, 639] width 65 height 31
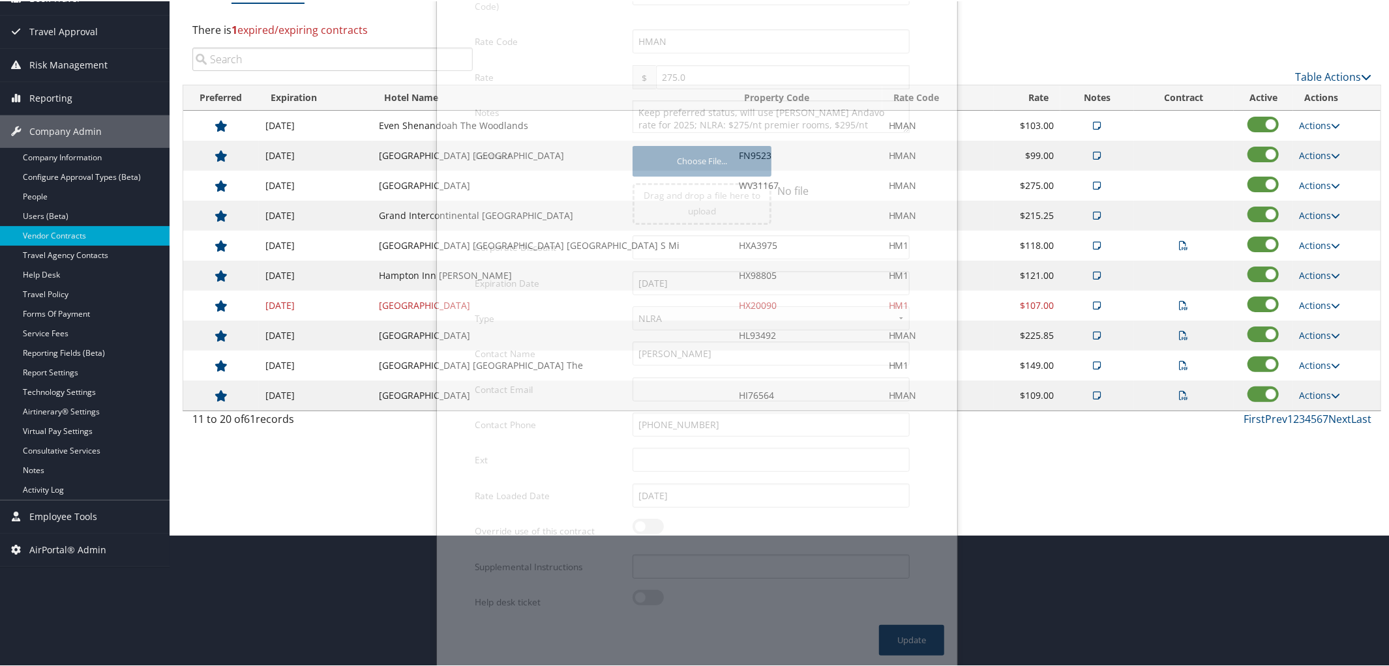
scroll to position [31, 0]
